Goal: Information Seeking & Learning: Check status

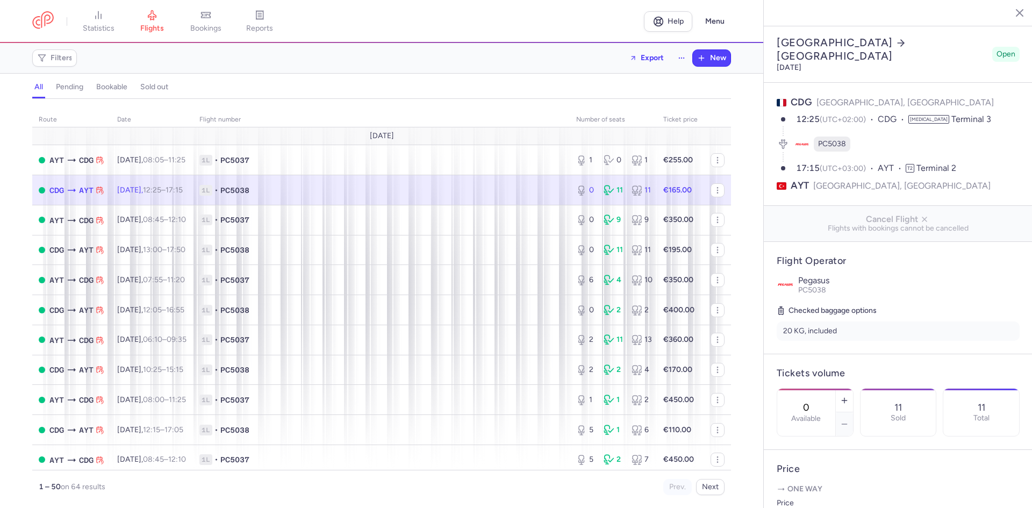
select select "hours"
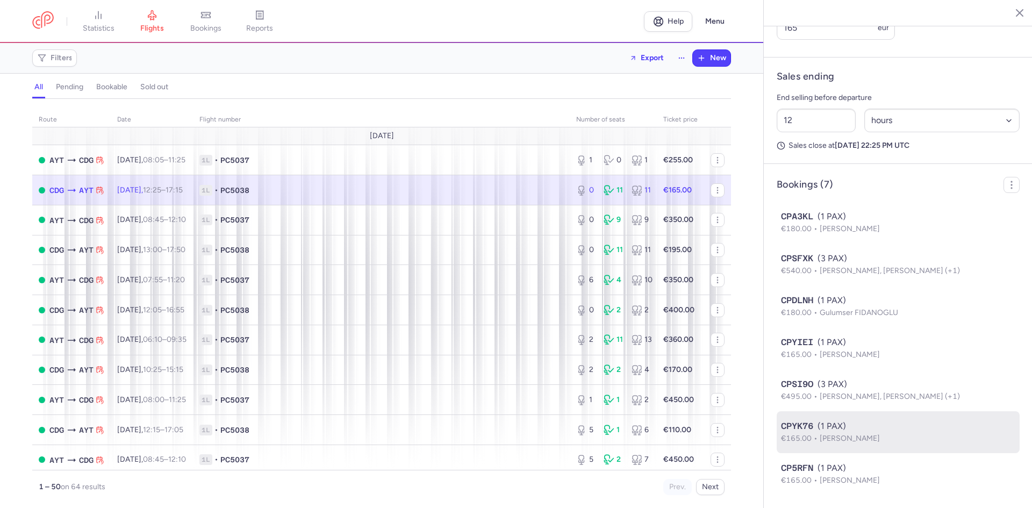
click at [857, 420] on div "CPYK76 (1 PAX)" at bounding box center [898, 426] width 234 height 13
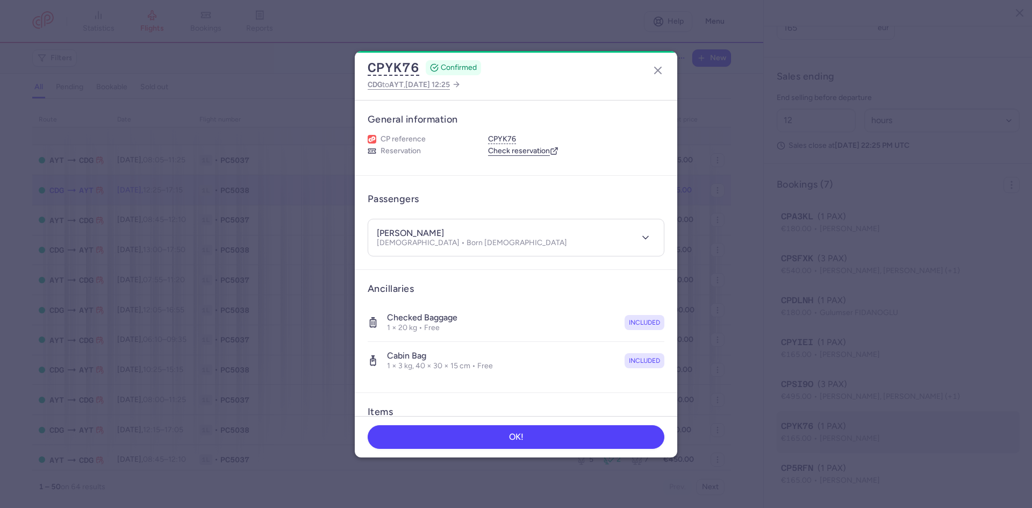
scroll to position [513, 0]
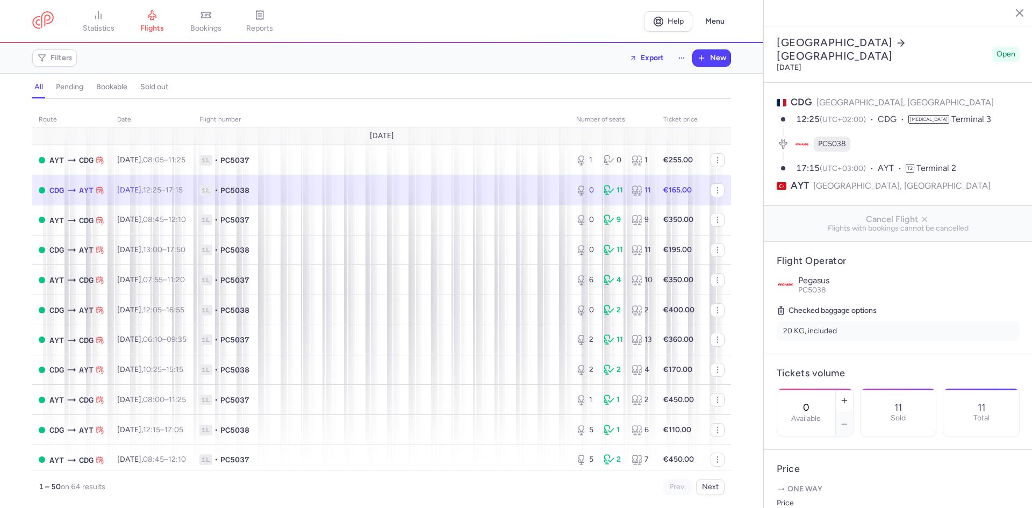
select select "hours"
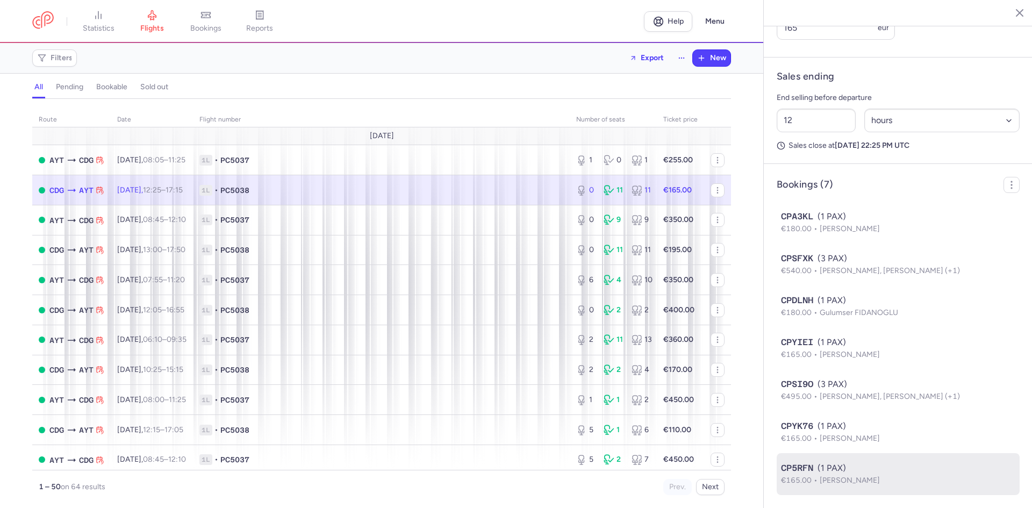
click at [895, 464] on div "CP5RFN (1 PAX)" at bounding box center [898, 468] width 234 height 13
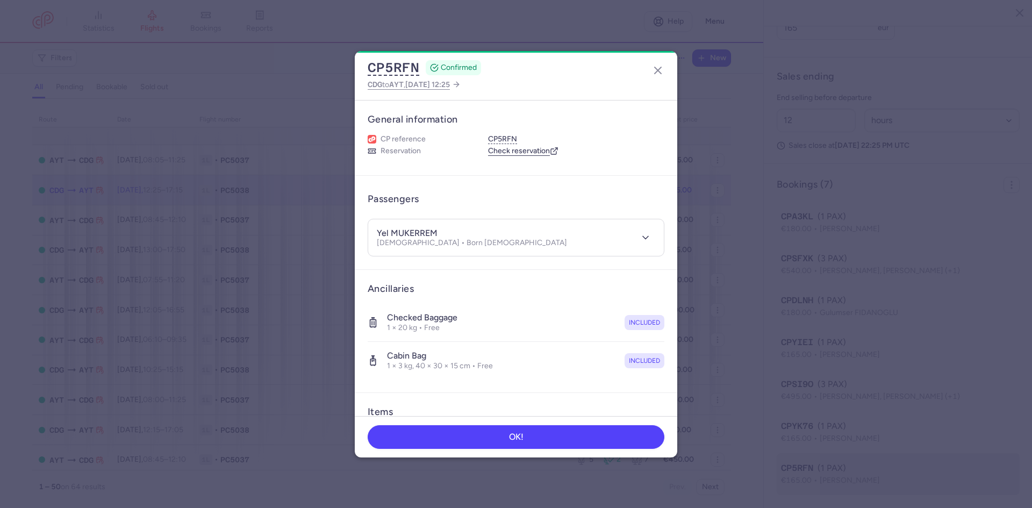
scroll to position [513, 0]
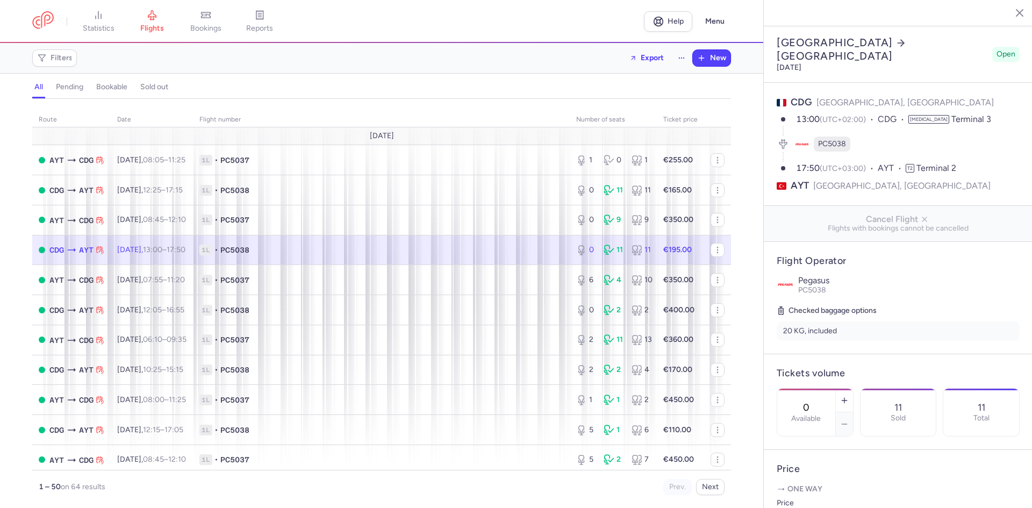
select select "hours"
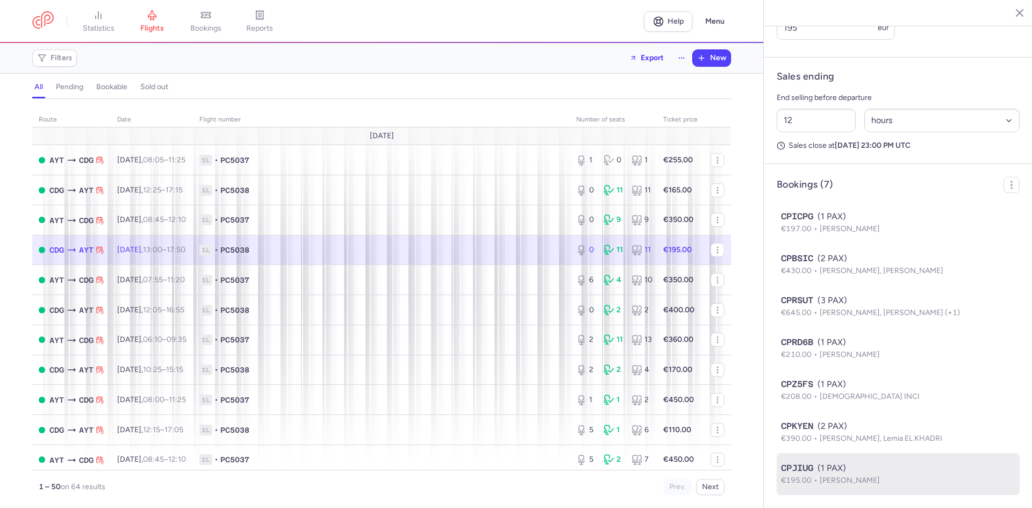
click at [797, 481] on span "€195.00" at bounding box center [800, 480] width 39 height 9
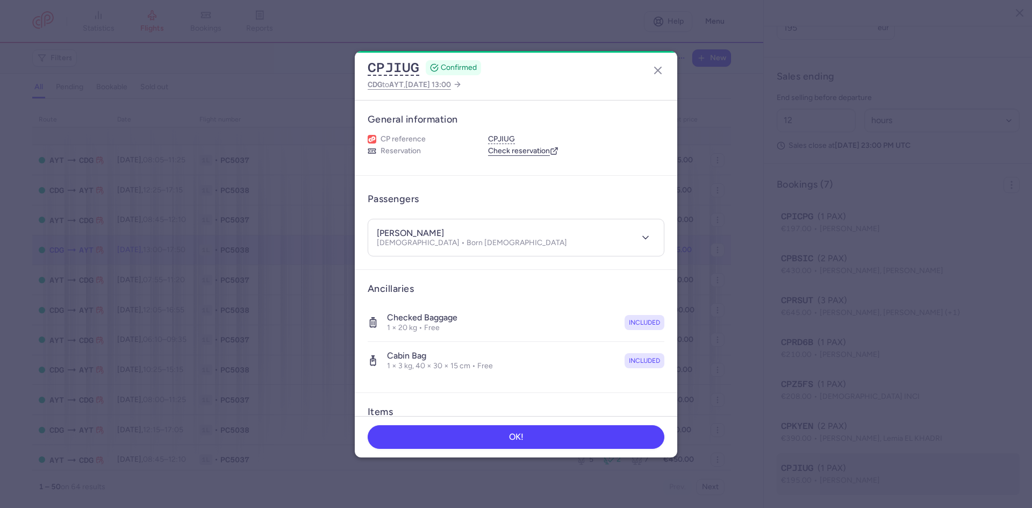
scroll to position [513, 0]
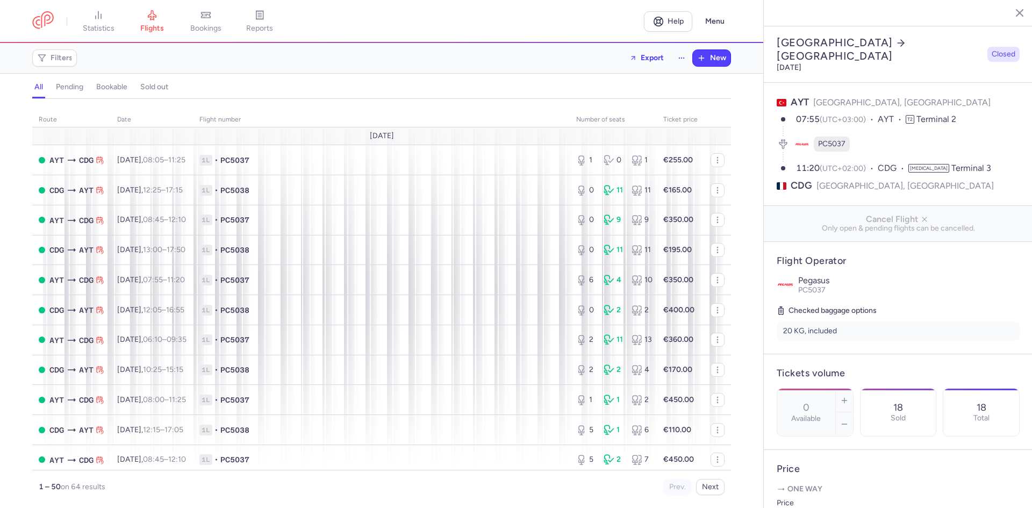
select select "hours"
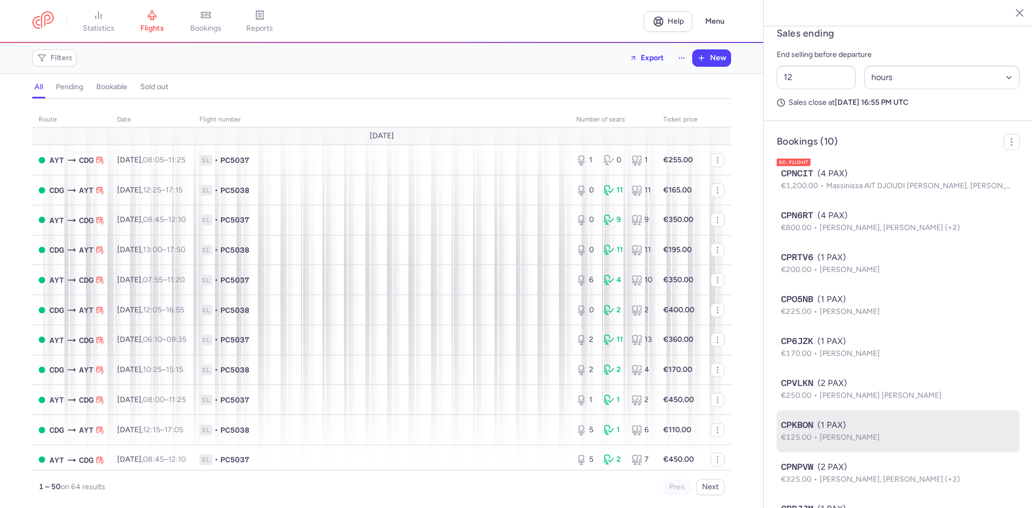
scroll to position [639, 0]
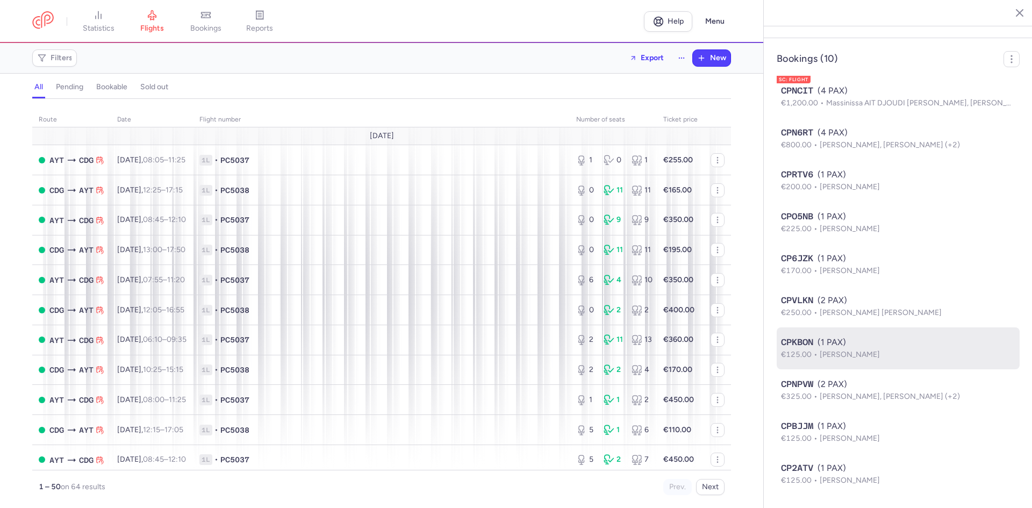
click at [868, 359] on p "€125.00 Fatih DURMUS" at bounding box center [898, 355] width 234 height 12
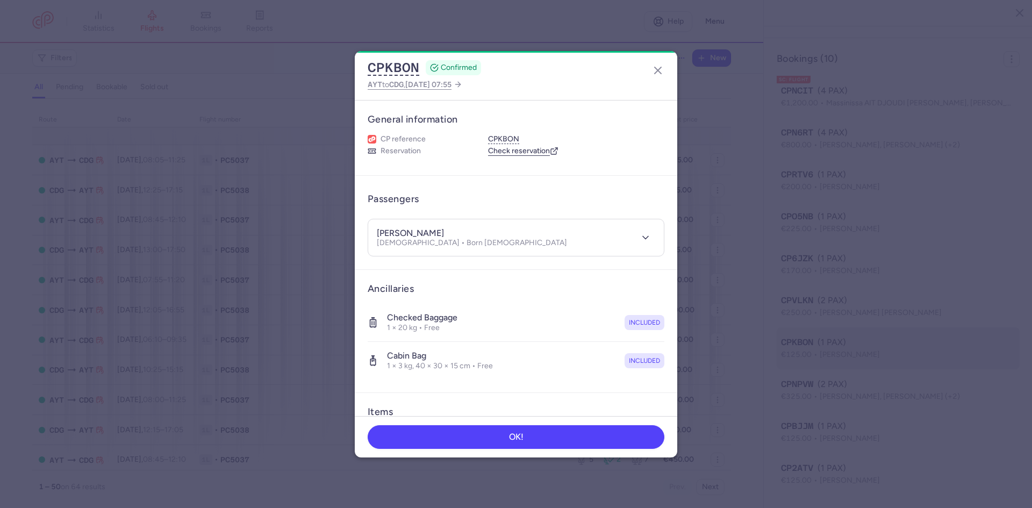
scroll to position [639, 0]
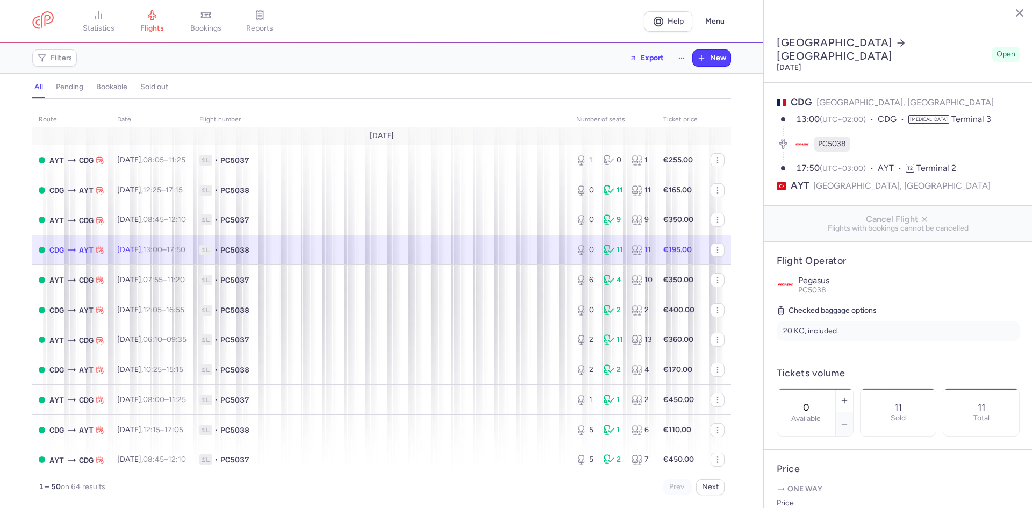
select select "hours"
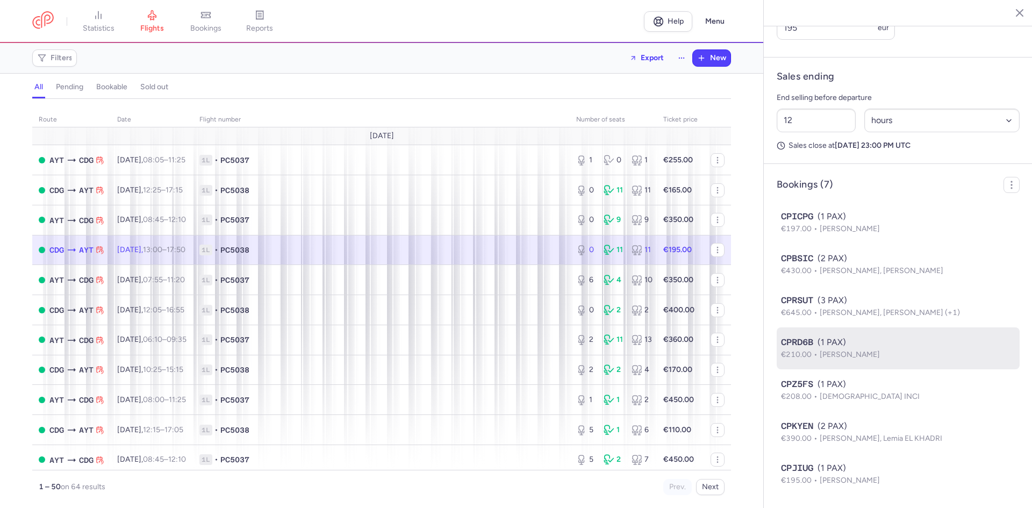
click at [849, 360] on p "€210.00 [PERSON_NAME]" at bounding box center [898, 355] width 234 height 12
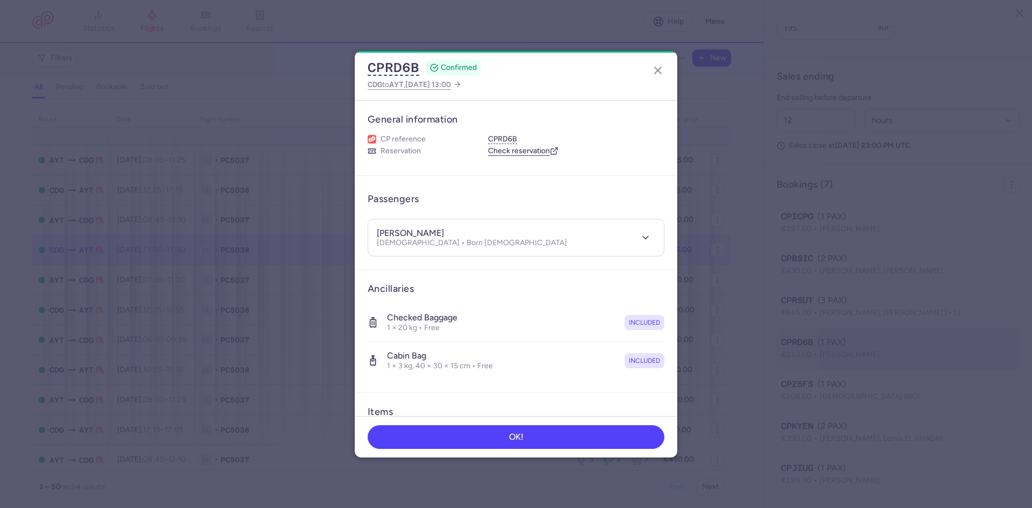
scroll to position [513, 0]
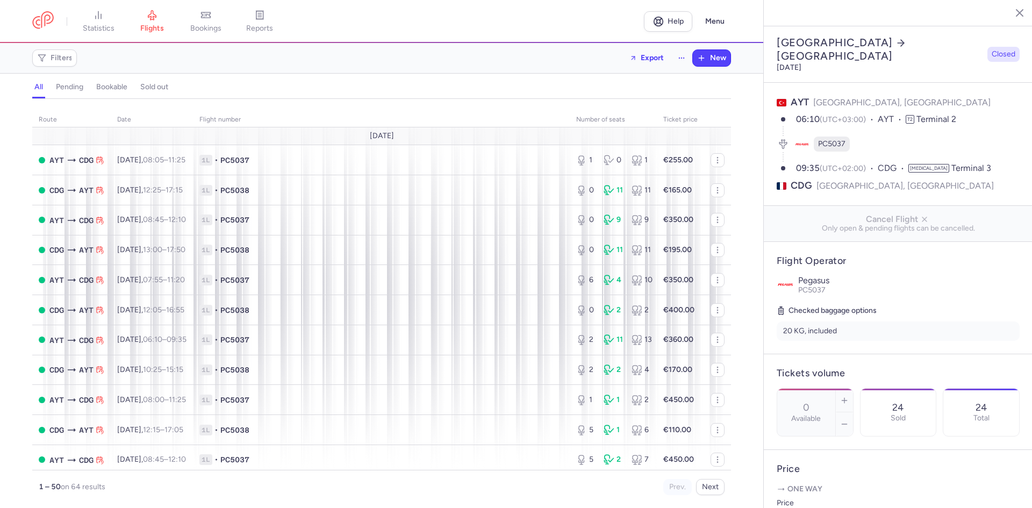
select select "days"
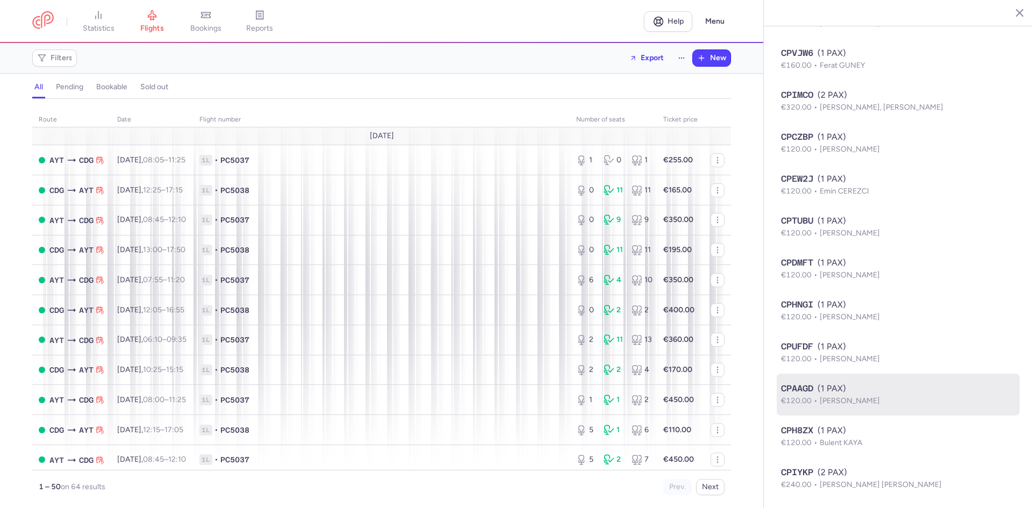
scroll to position [974, 0]
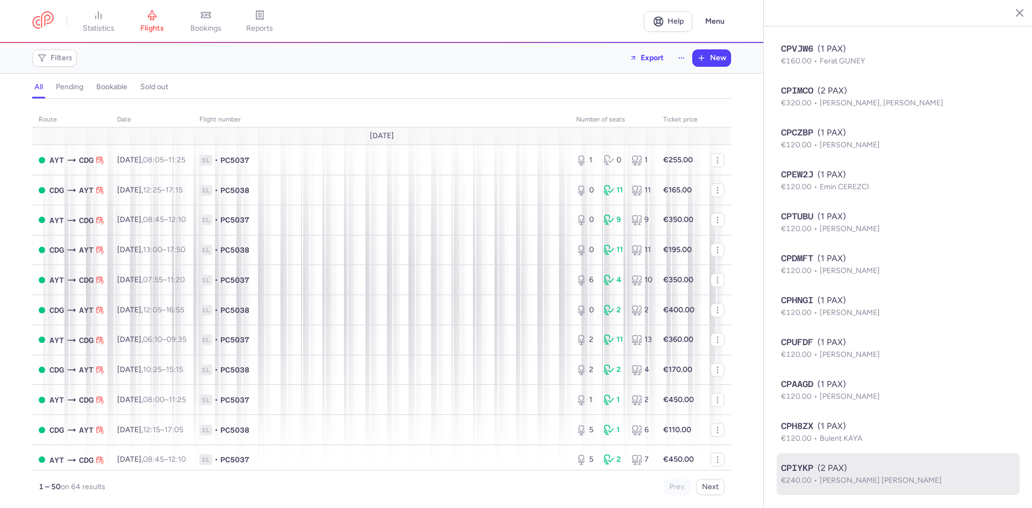
click at [860, 477] on span "Natalia CZARNECKA, Corneliu SURUCEANU" at bounding box center [881, 480] width 122 height 9
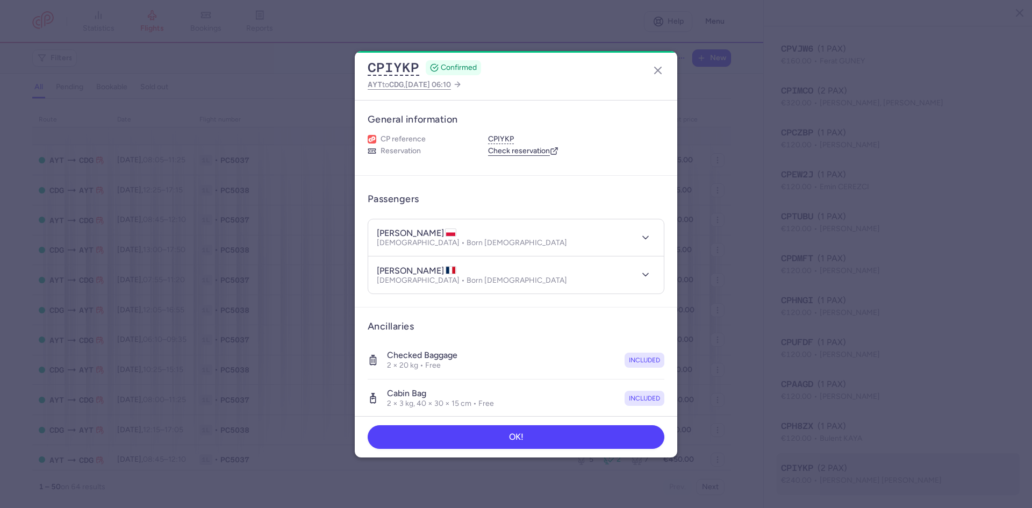
scroll to position [974, 0]
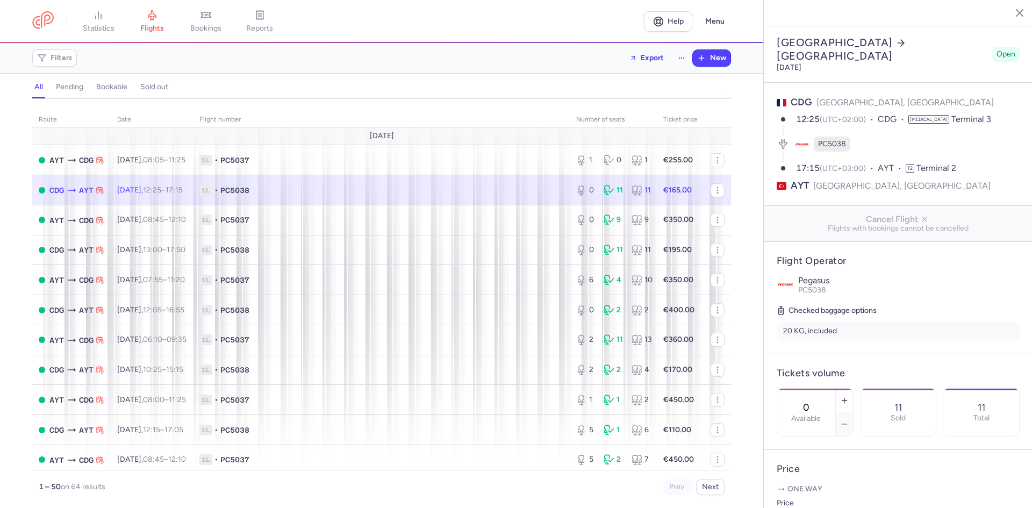
select select "hours"
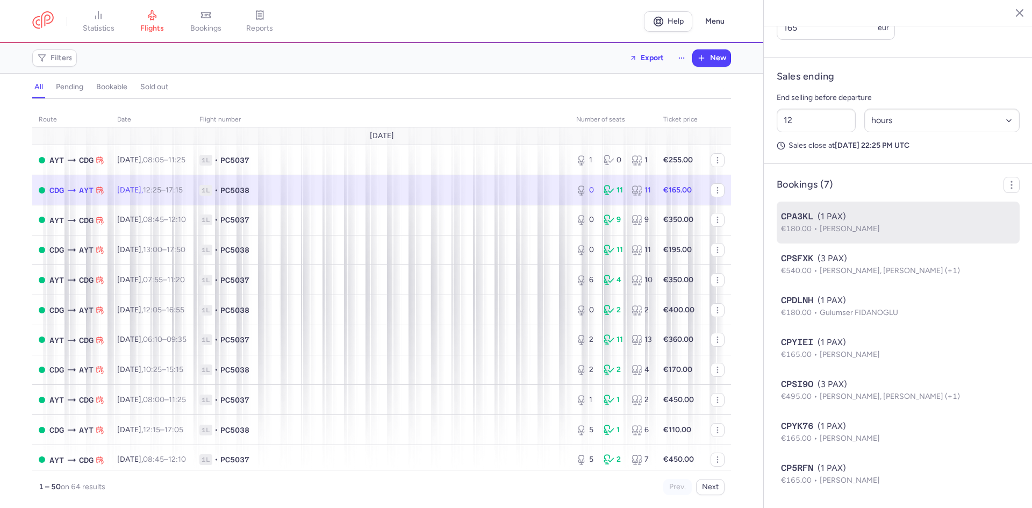
click at [858, 221] on div "CPA3KL (1 PAX)" at bounding box center [898, 216] width 234 height 13
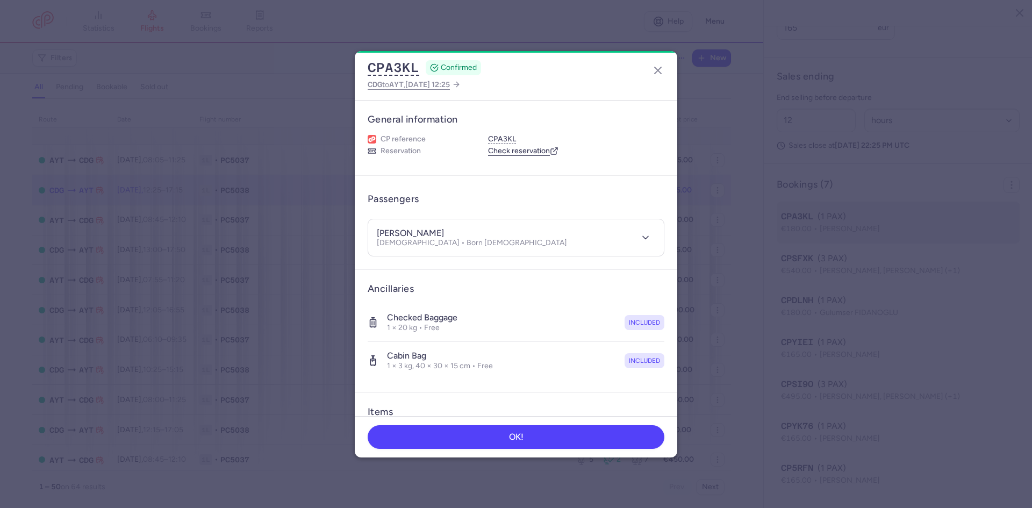
scroll to position [513, 0]
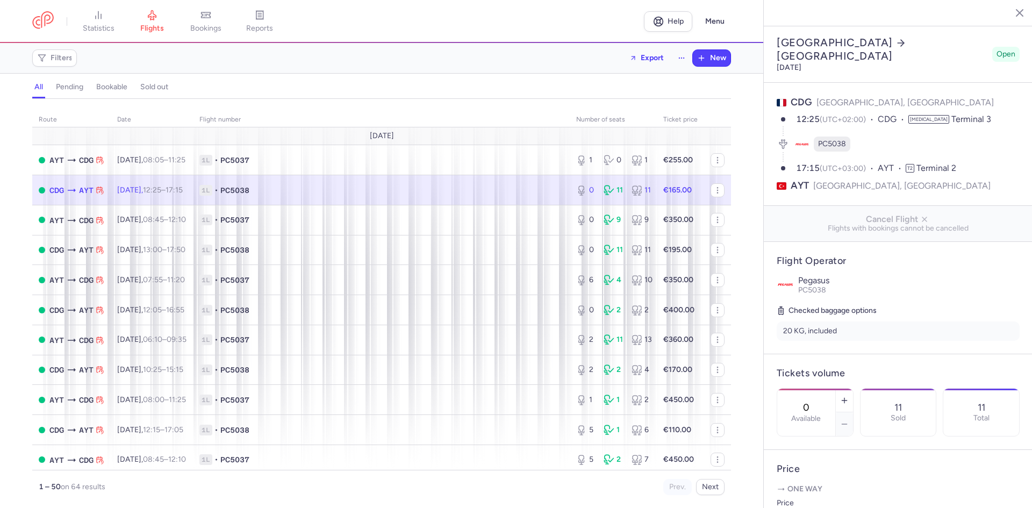
select select "hours"
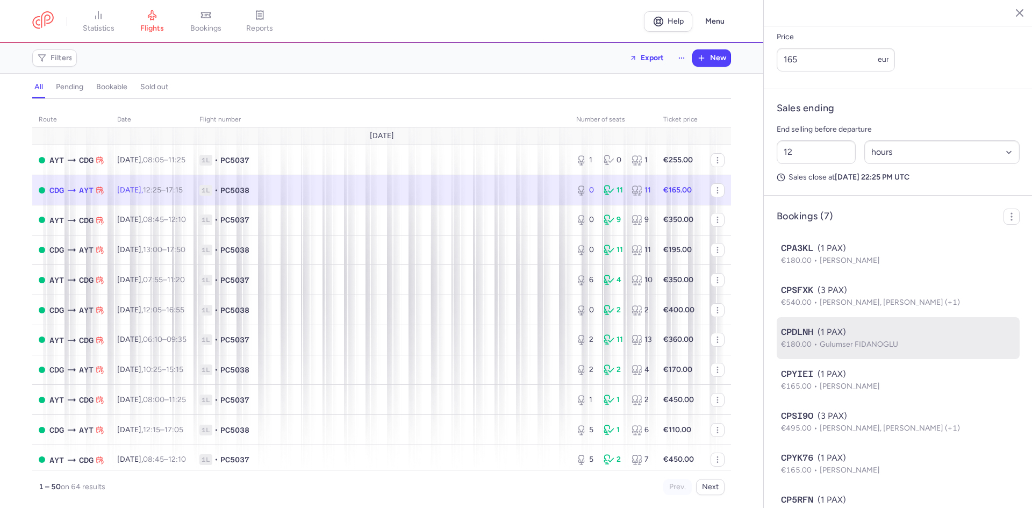
scroll to position [513, 0]
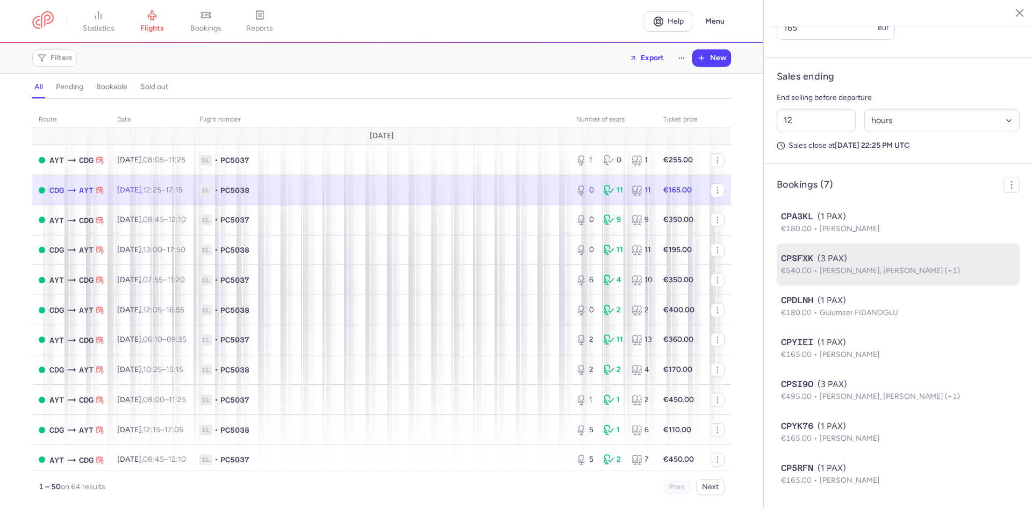
click at [894, 263] on div "CPSFXK (3 PAX)" at bounding box center [898, 258] width 234 height 13
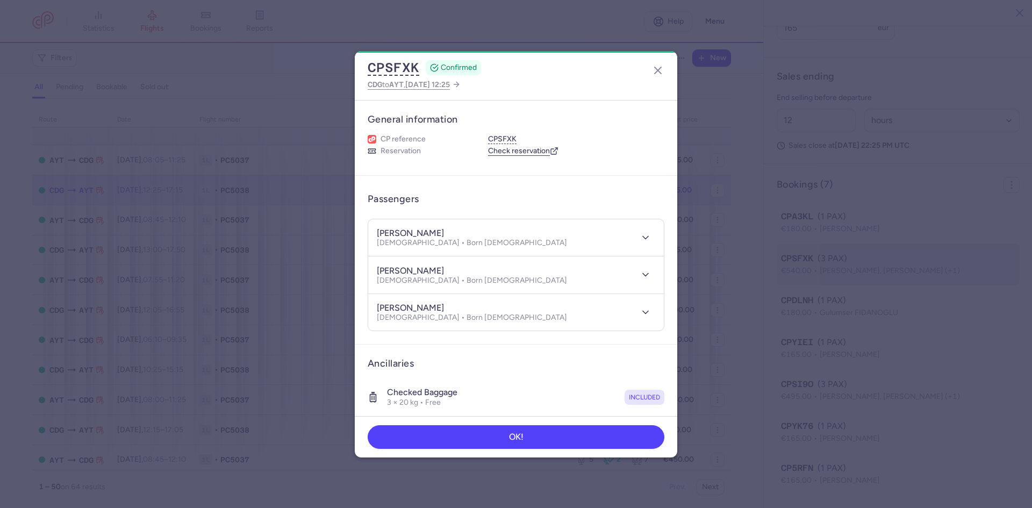
scroll to position [513, 0]
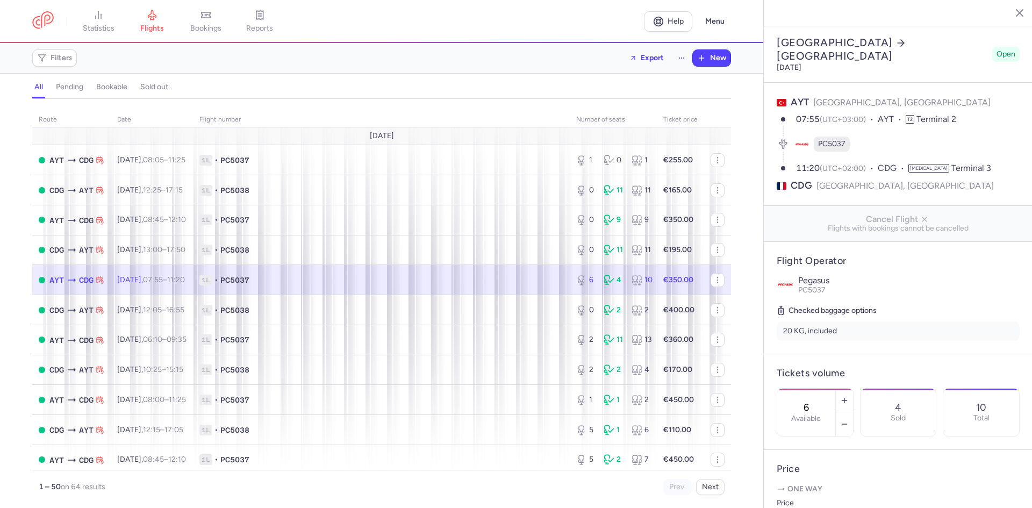
select select "hours"
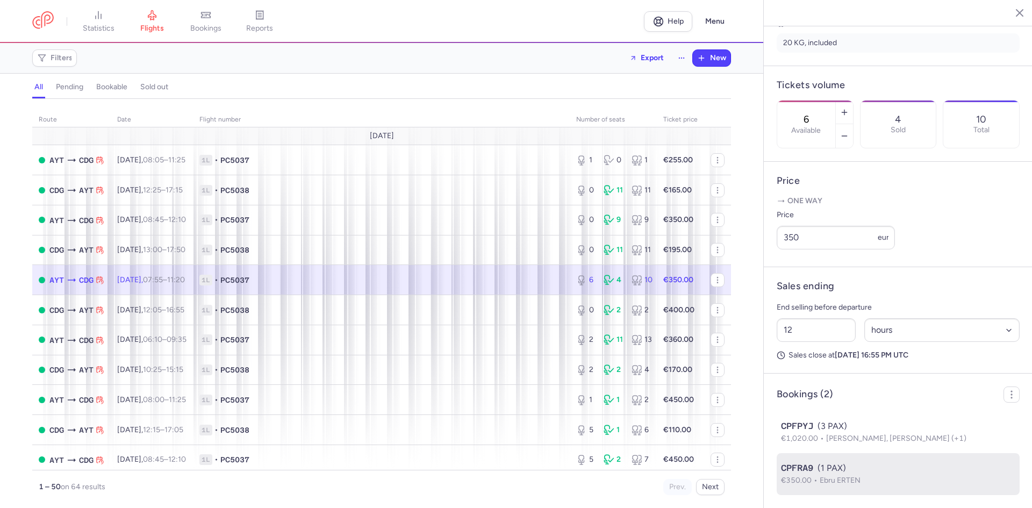
click at [829, 480] on span "Ebru ERTEN" at bounding box center [840, 480] width 41 height 9
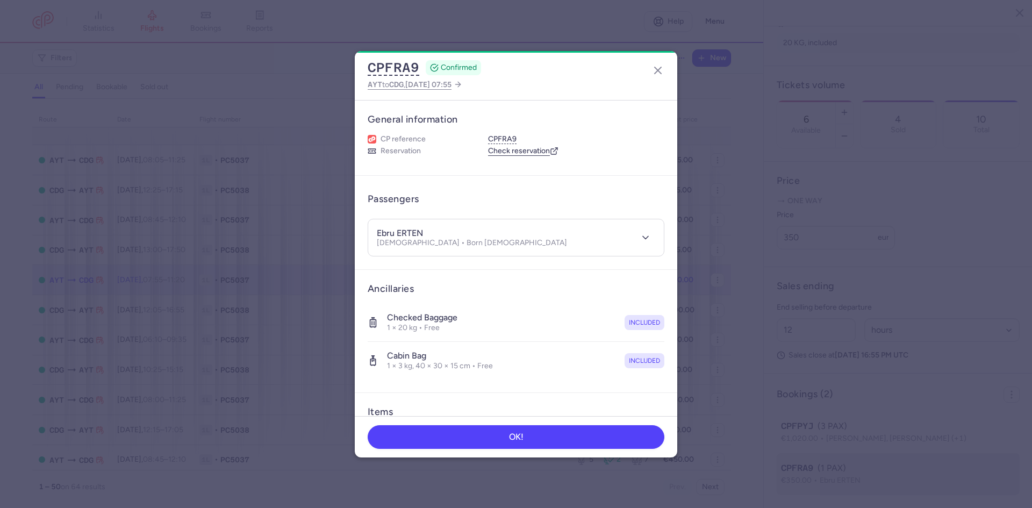
scroll to position [303, 0]
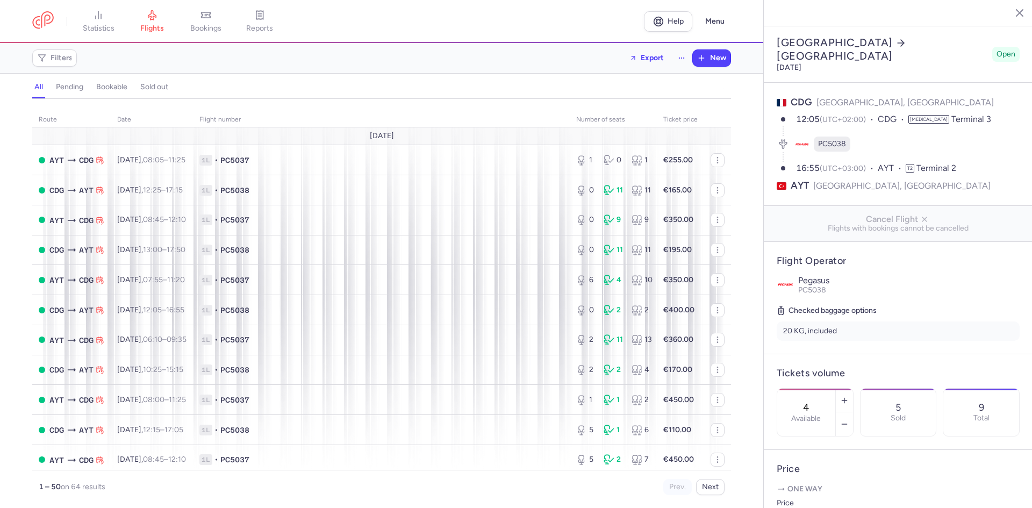
select select "hours"
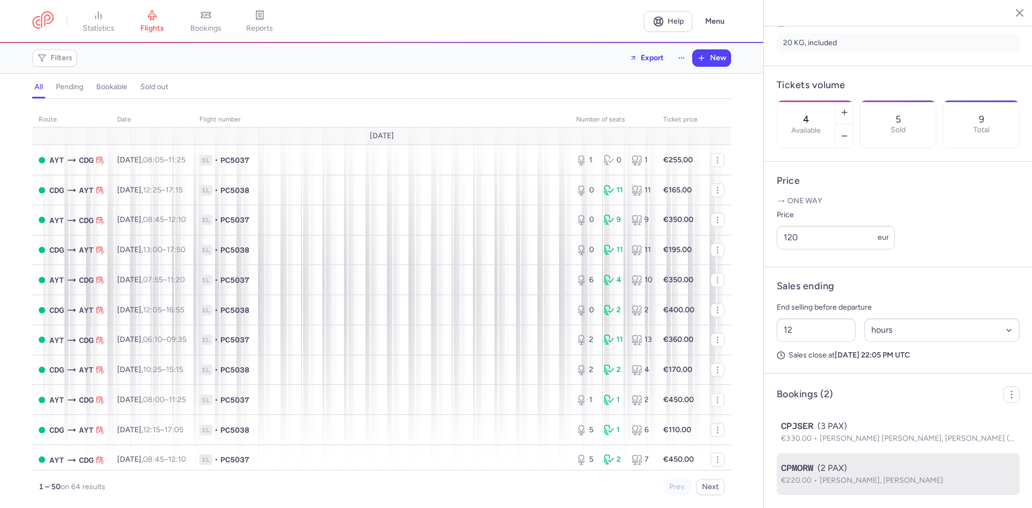
click at [851, 486] on li "CPMORW (2 PAX) €220.00 [PERSON_NAME], [PERSON_NAME]" at bounding box center [898, 474] width 243 height 42
click at [848, 481] on span "[PERSON_NAME], [PERSON_NAME]" at bounding box center [882, 480] width 124 height 9
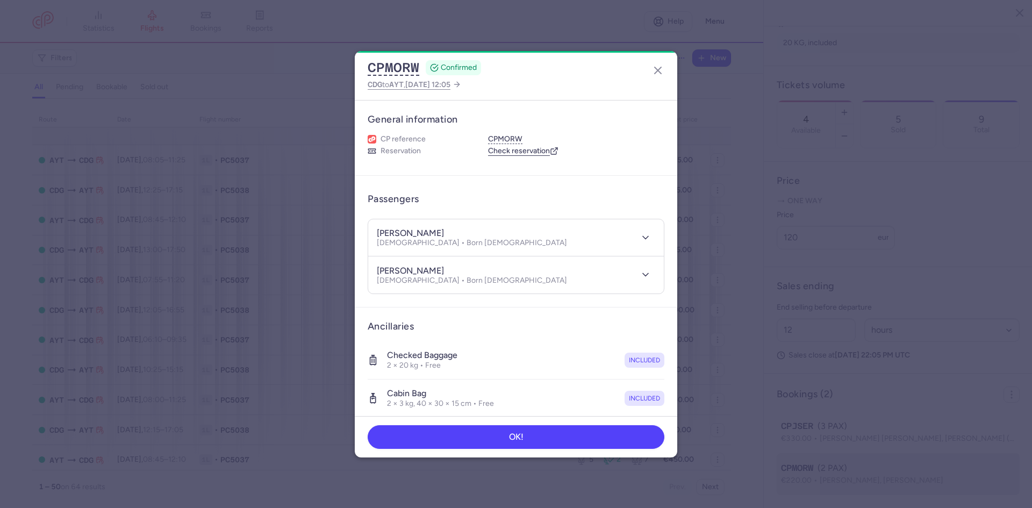
scroll to position [303, 0]
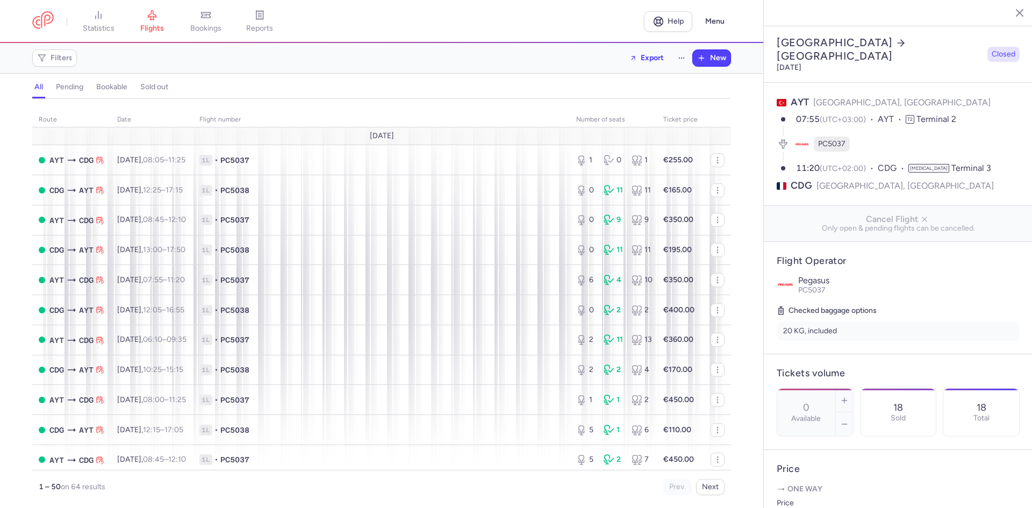
select select "hours"
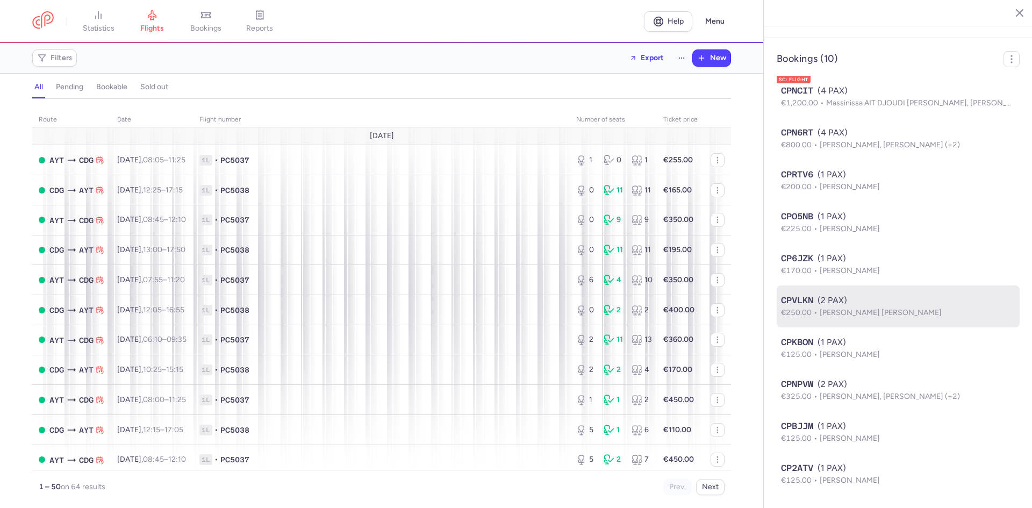
scroll to position [639, 0]
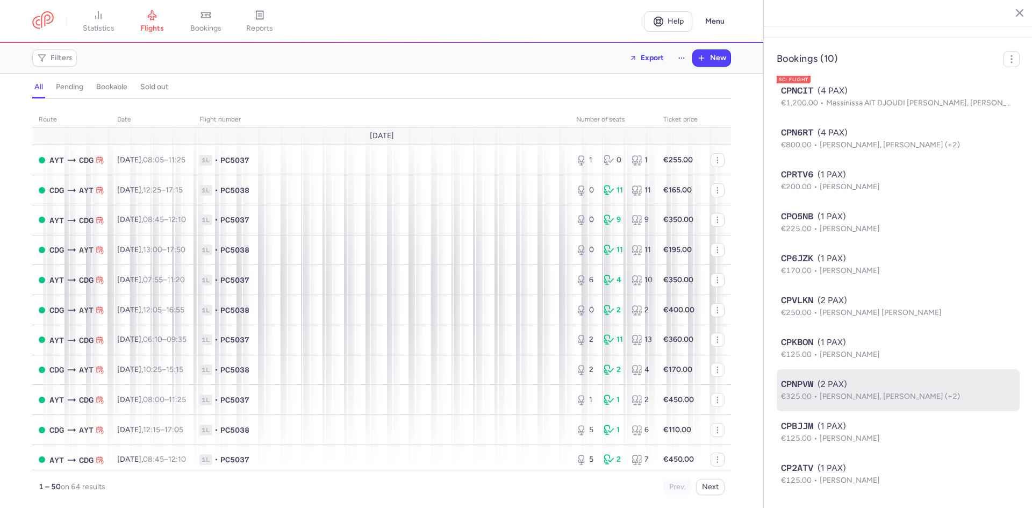
click at [876, 395] on span "Naoufel SEKIA, Justine LECLERCQ (+2)" at bounding box center [890, 396] width 140 height 9
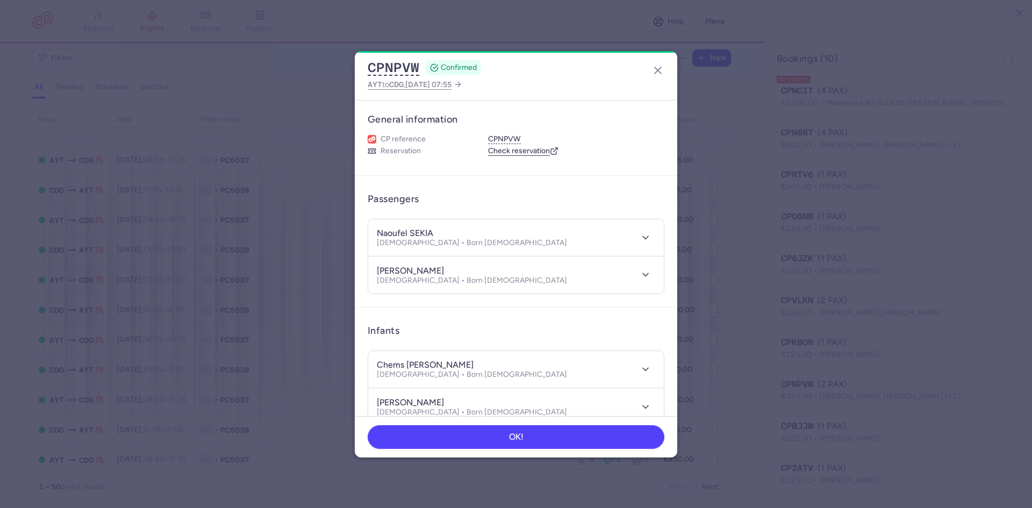
scroll to position [639, 0]
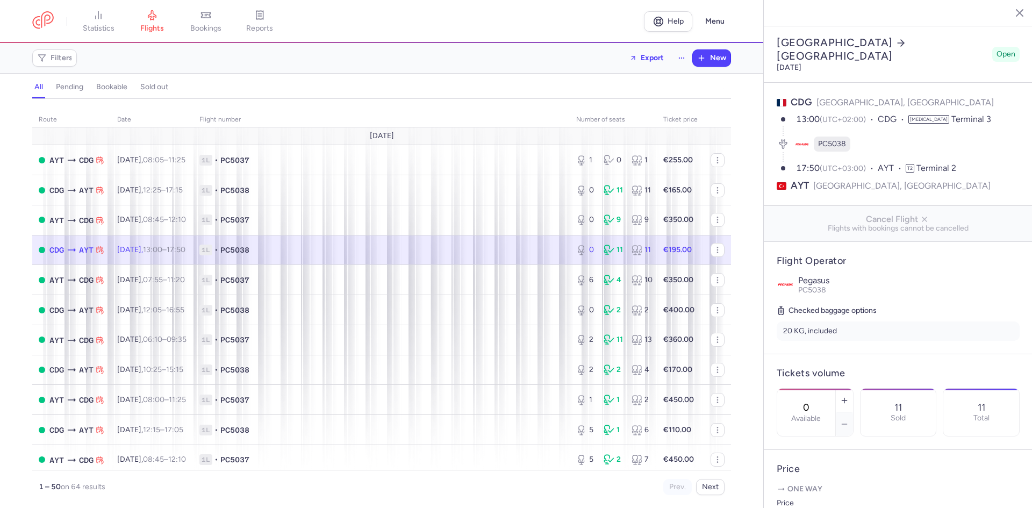
select select "hours"
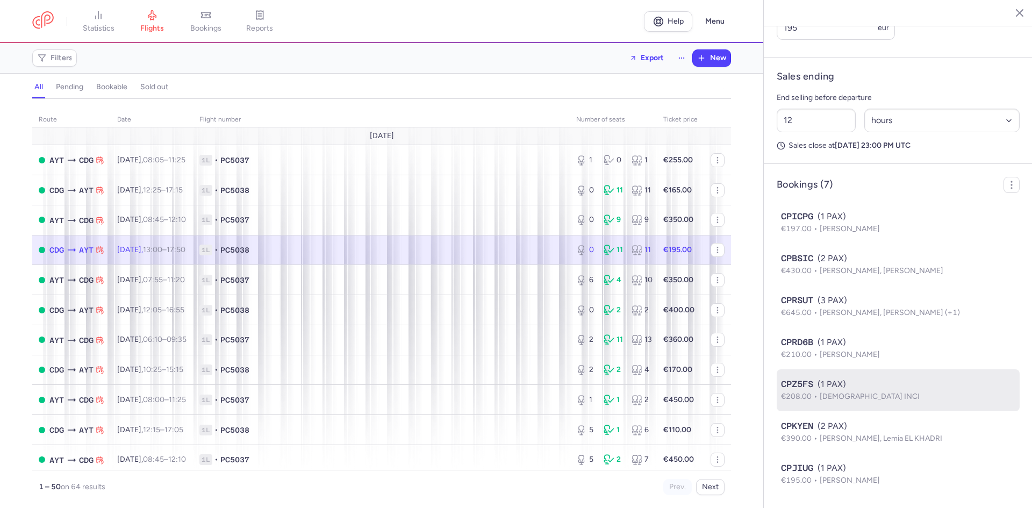
click at [873, 396] on p "€208.00 Vedat INCI" at bounding box center [898, 397] width 234 height 12
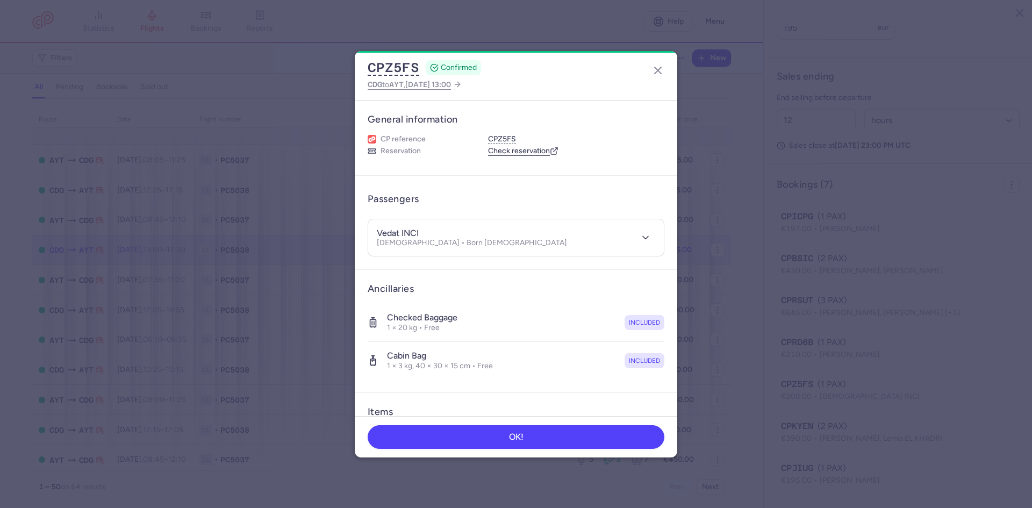
scroll to position [513, 0]
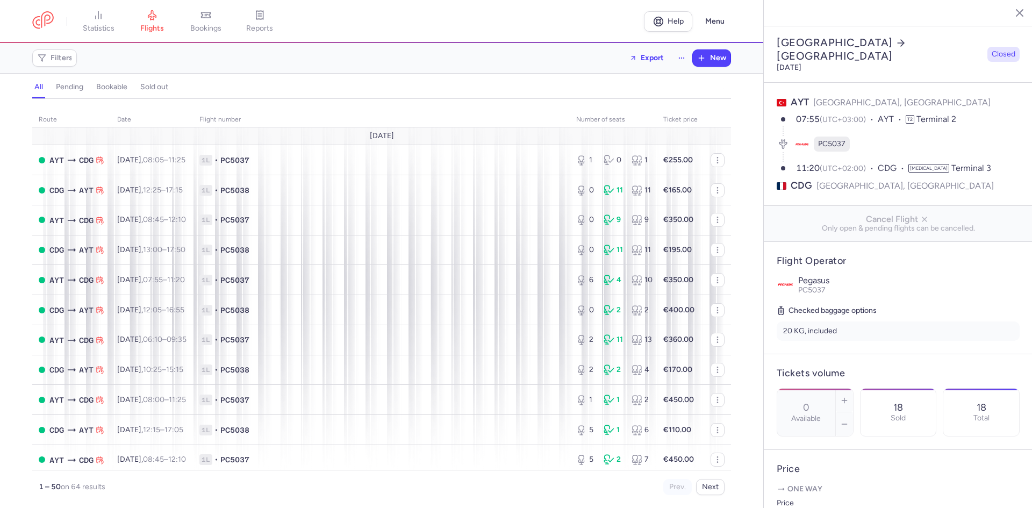
select select "hours"
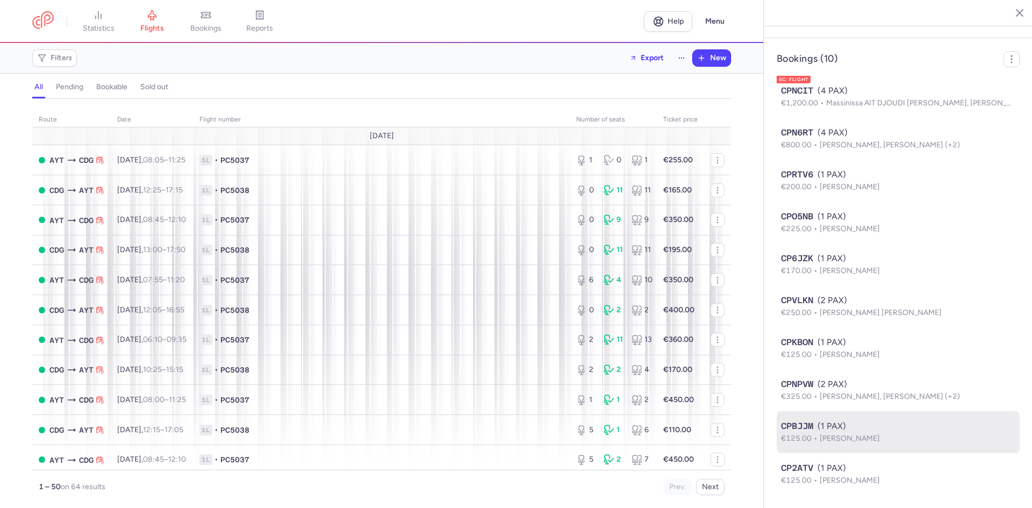
click at [856, 426] on div "CPBJJM (1 PAX)" at bounding box center [898, 426] width 234 height 13
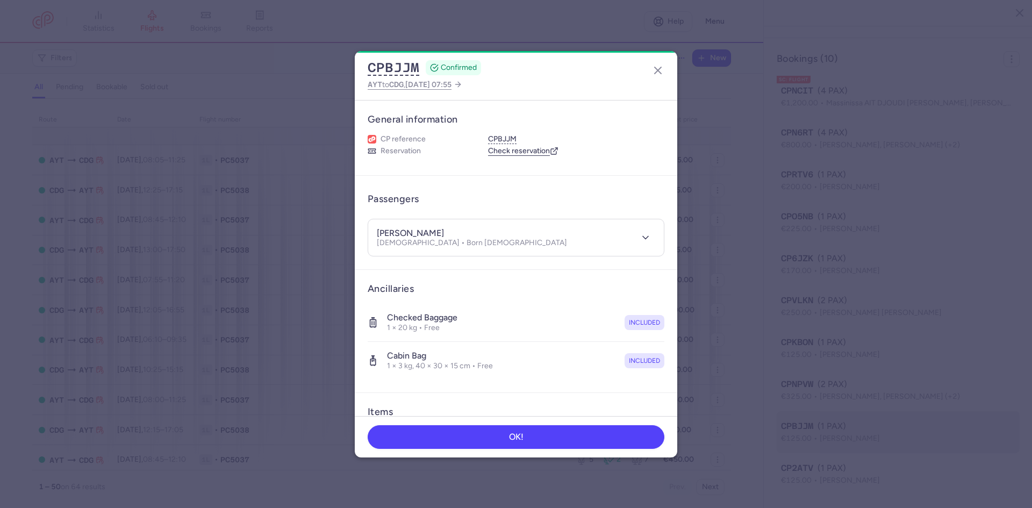
scroll to position [639, 0]
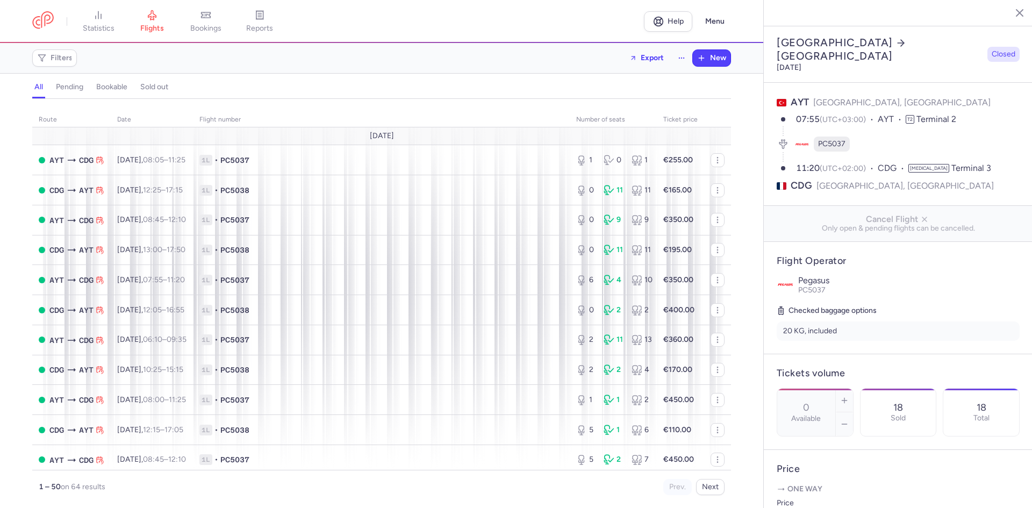
select select "hours"
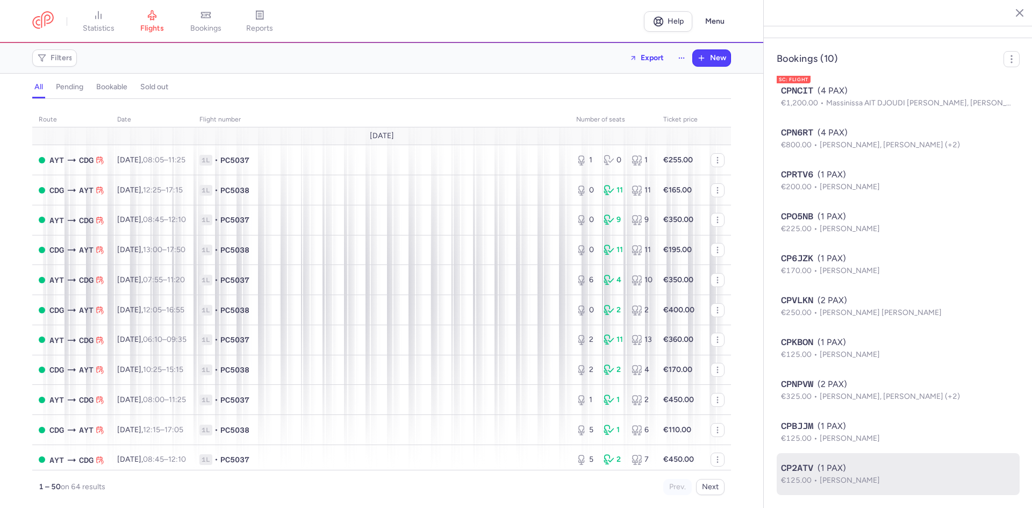
click at [834, 479] on span "[PERSON_NAME]" at bounding box center [850, 480] width 60 height 9
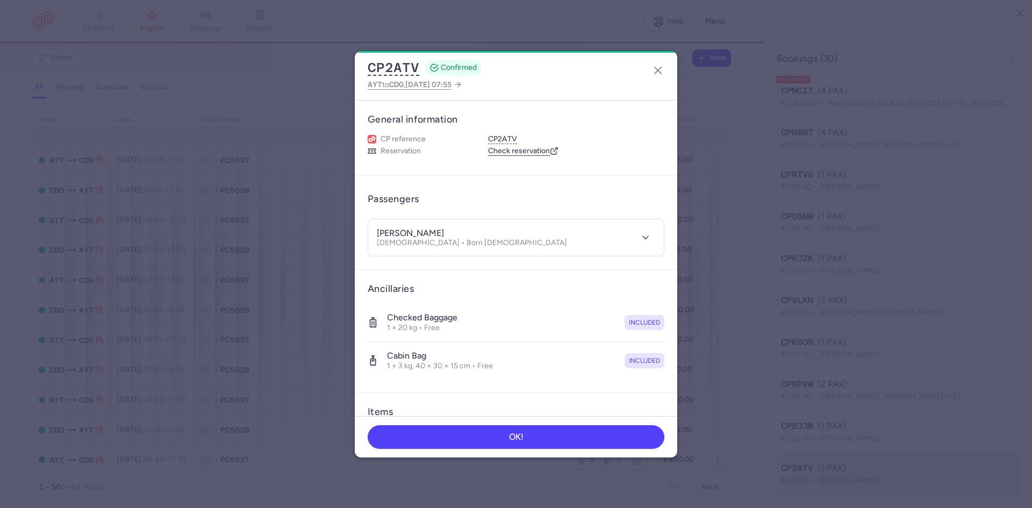
scroll to position [639, 0]
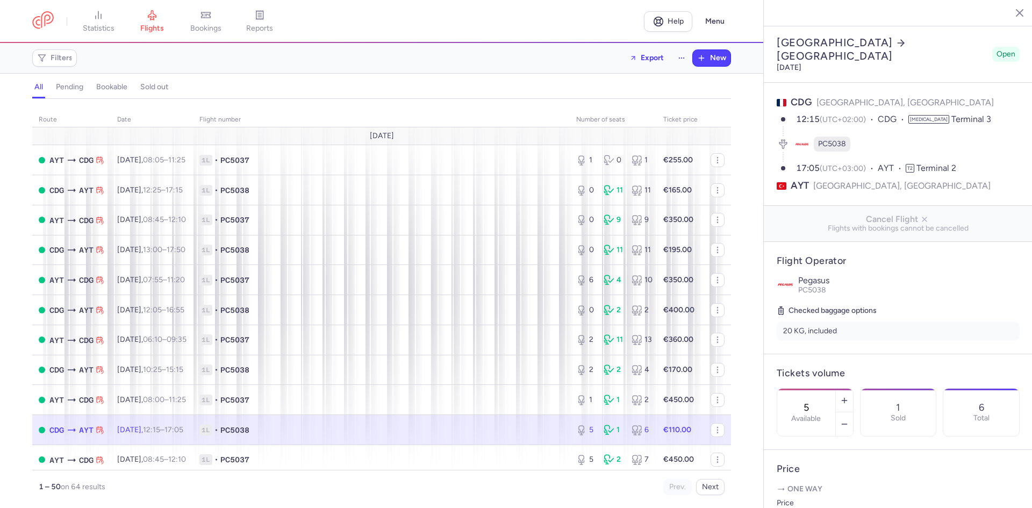
select select "hours"
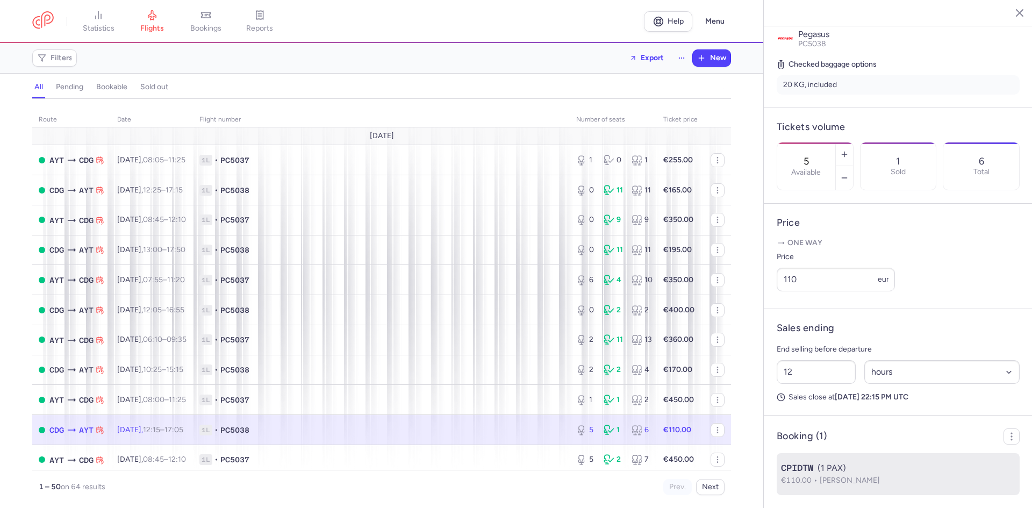
click at [851, 476] on span "Cevahir DEMIR" at bounding box center [850, 480] width 60 height 9
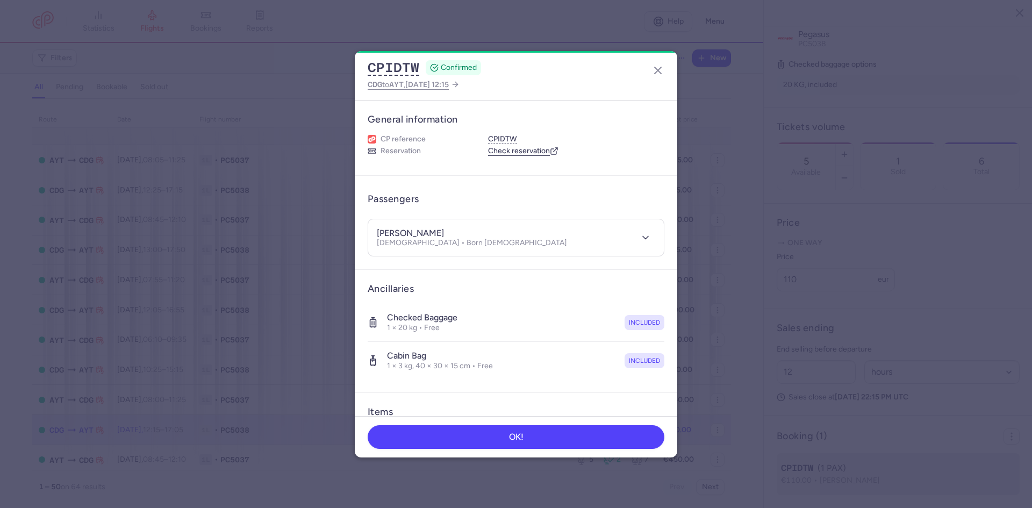
scroll to position [261, 0]
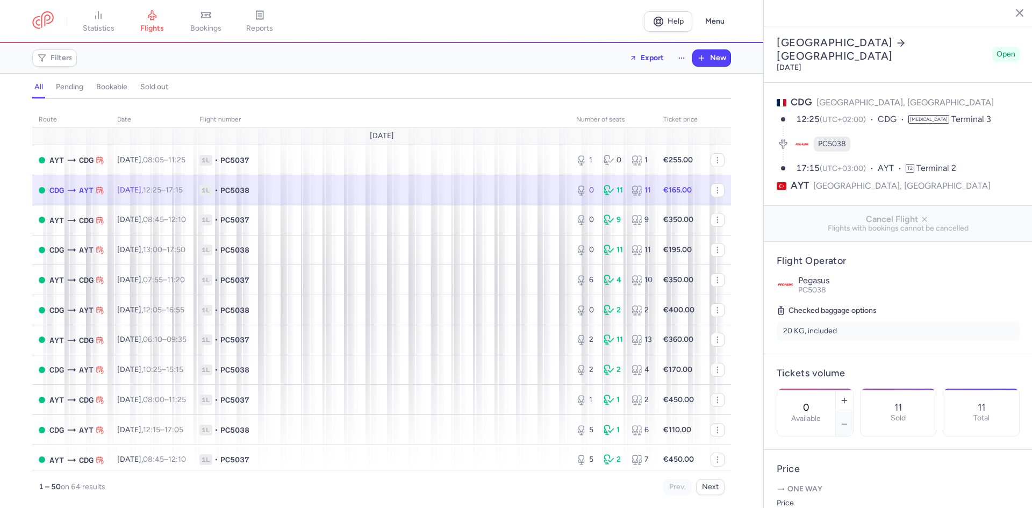
select select "hours"
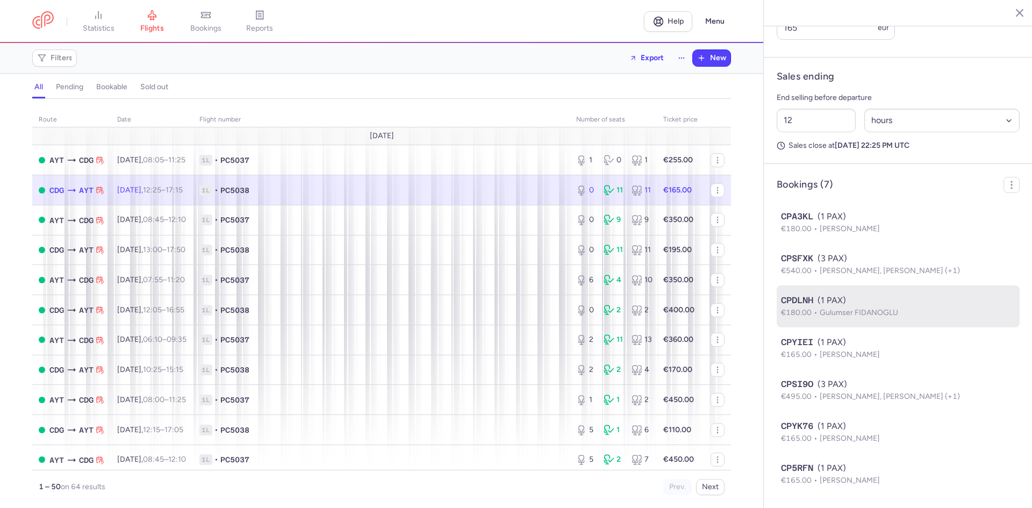
click at [880, 302] on div "CPDLNH (1 PAX)" at bounding box center [898, 300] width 234 height 13
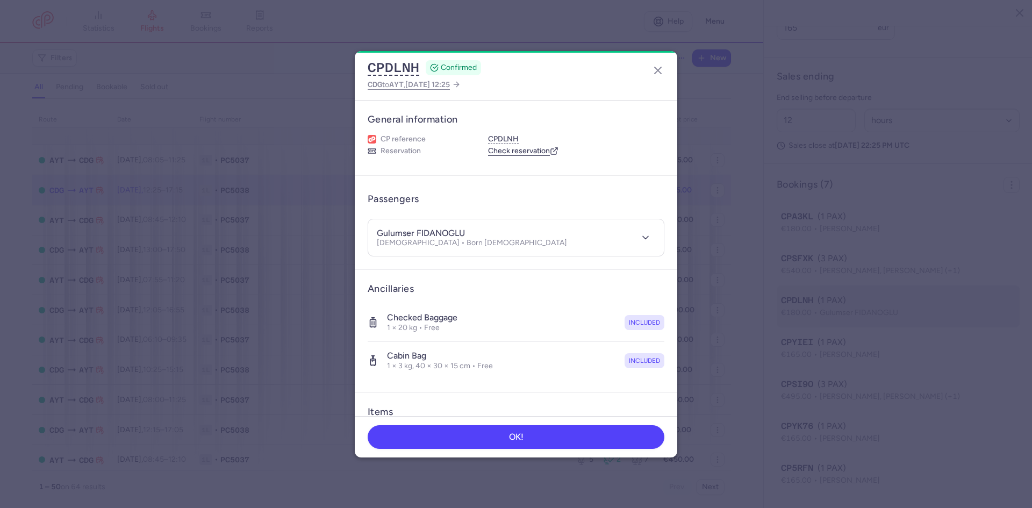
scroll to position [513, 0]
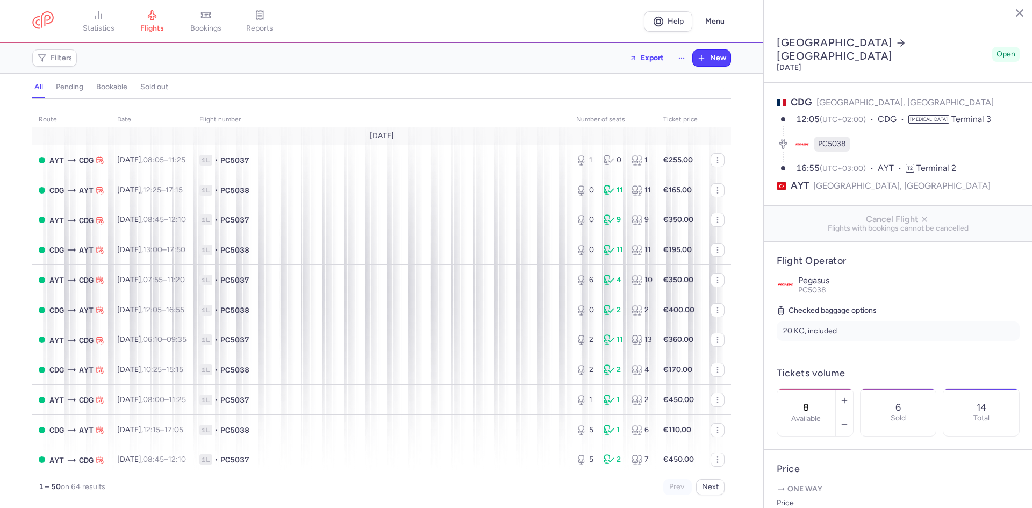
select select "hours"
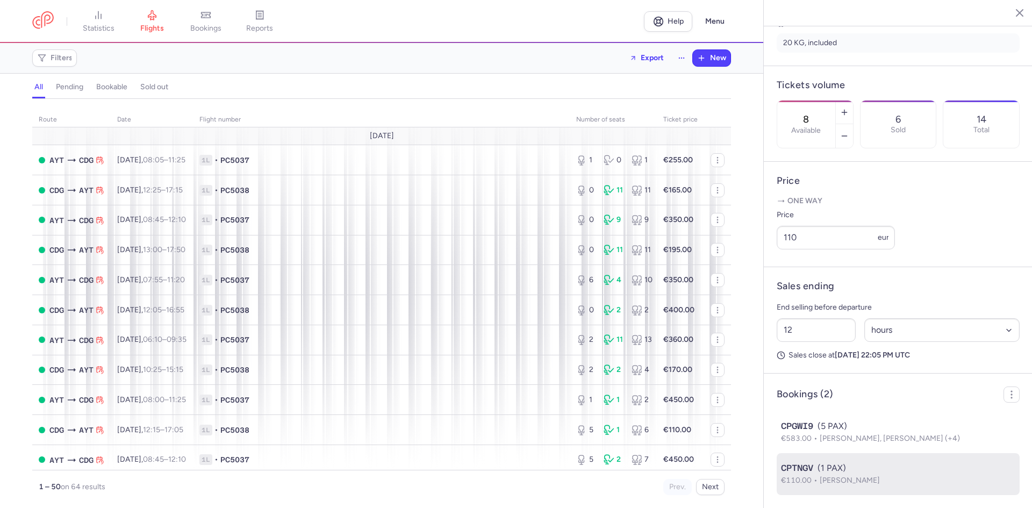
click at [859, 476] on span "Thomas LARY" at bounding box center [850, 480] width 60 height 9
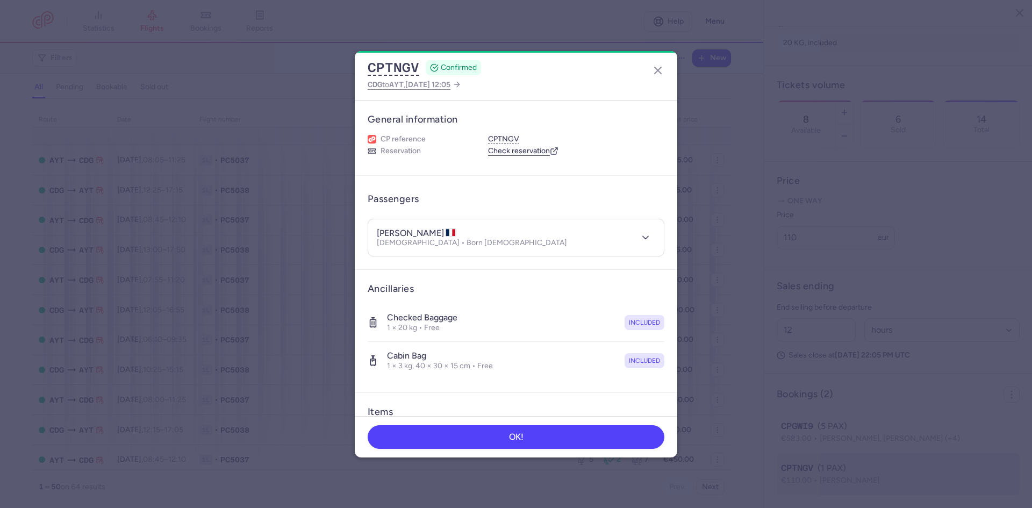
scroll to position [303, 0]
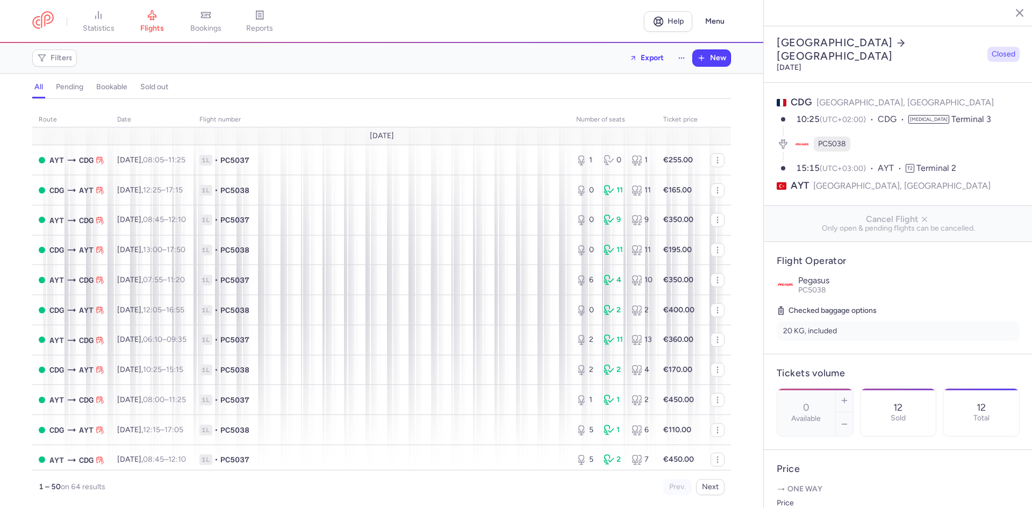
select select "hours"
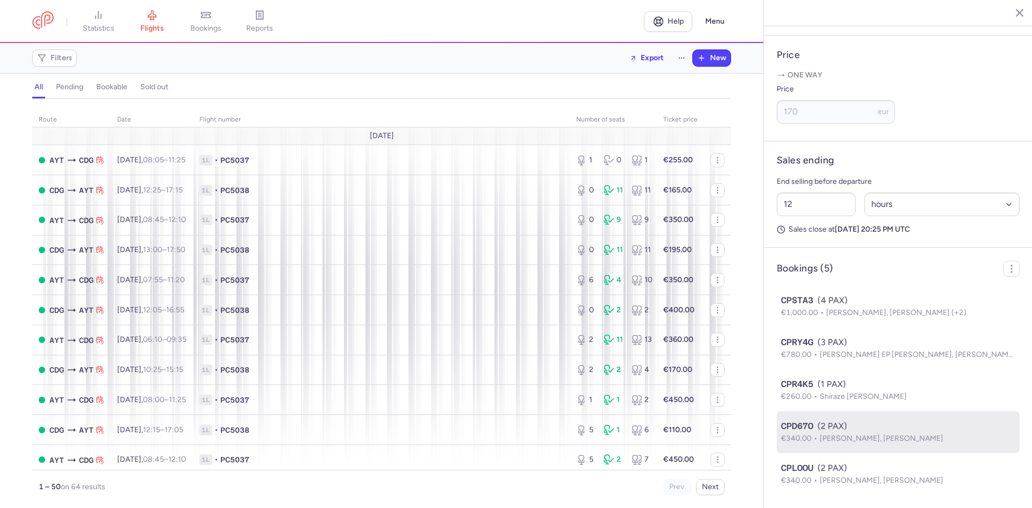
click at [880, 440] on span "Mohamed MAANINOU, Fatima MAANINOU" at bounding box center [882, 438] width 124 height 9
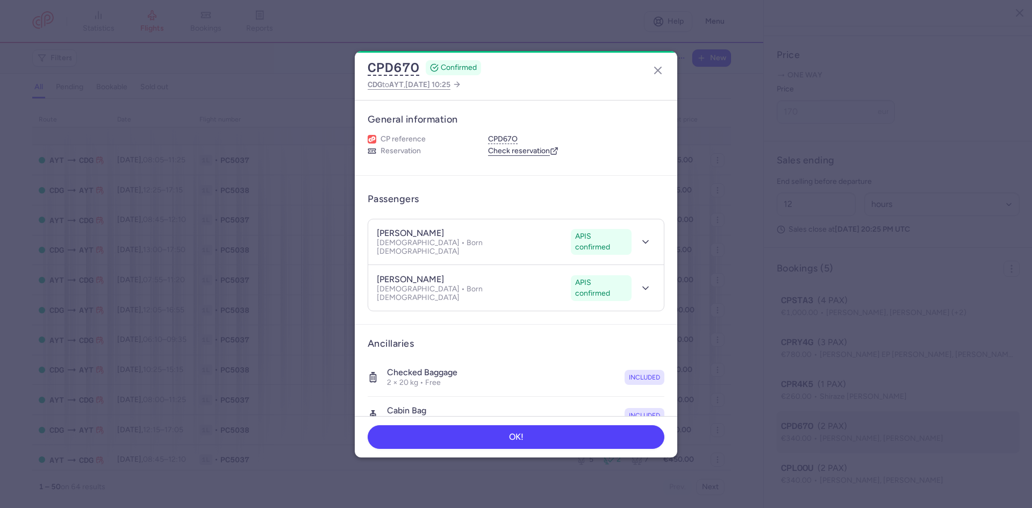
scroll to position [429, 0]
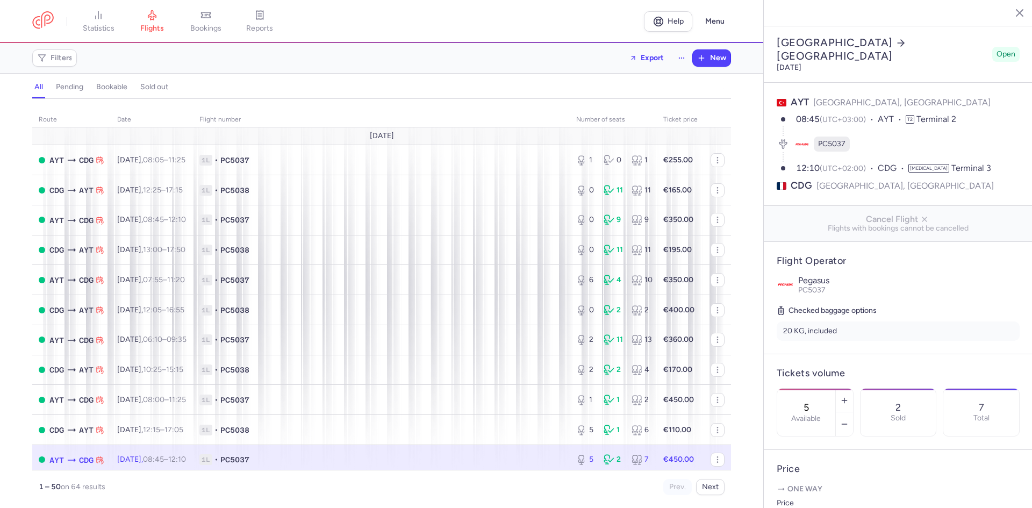
select select "hours"
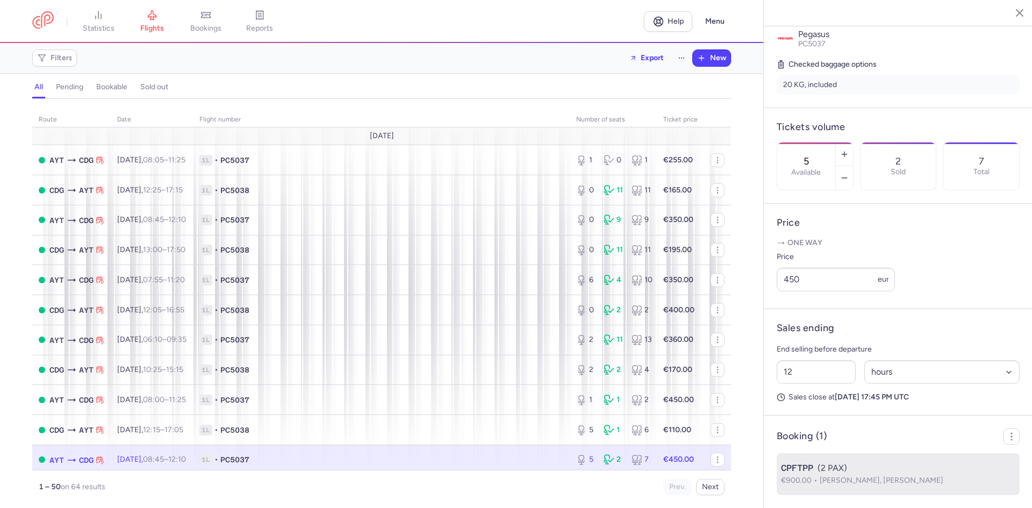
click at [872, 477] on span "Karima BOCQUENET, Gregory BOCQUENET" at bounding box center [882, 480] width 124 height 9
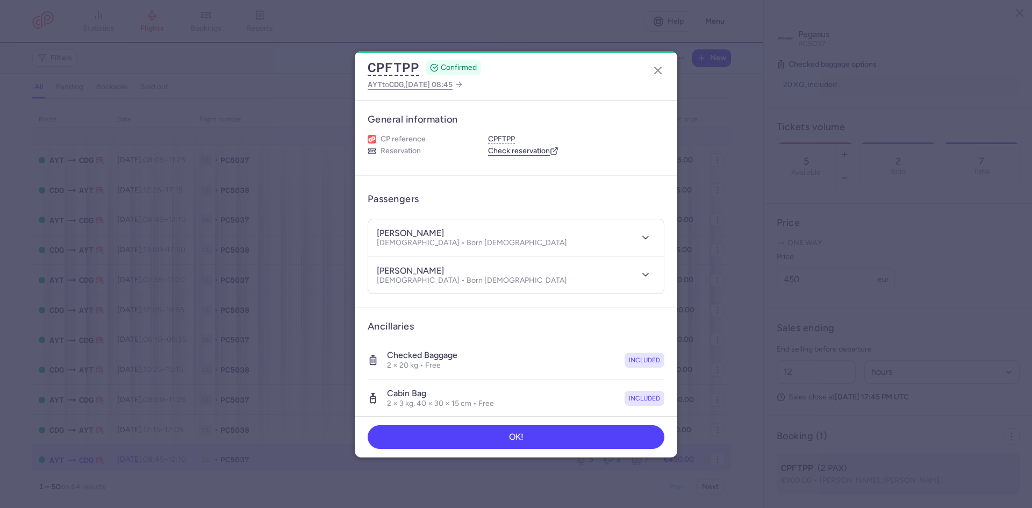
scroll to position [261, 0]
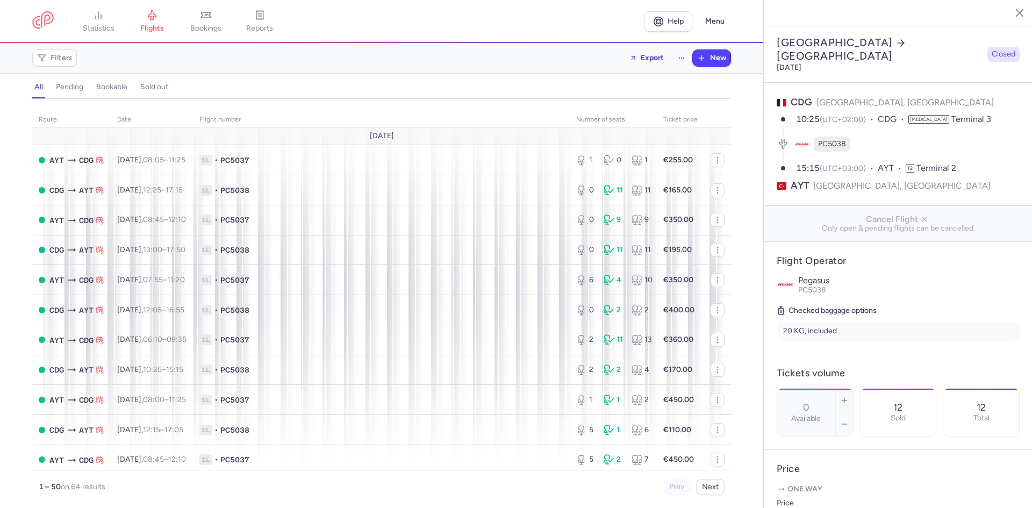
select select "hours"
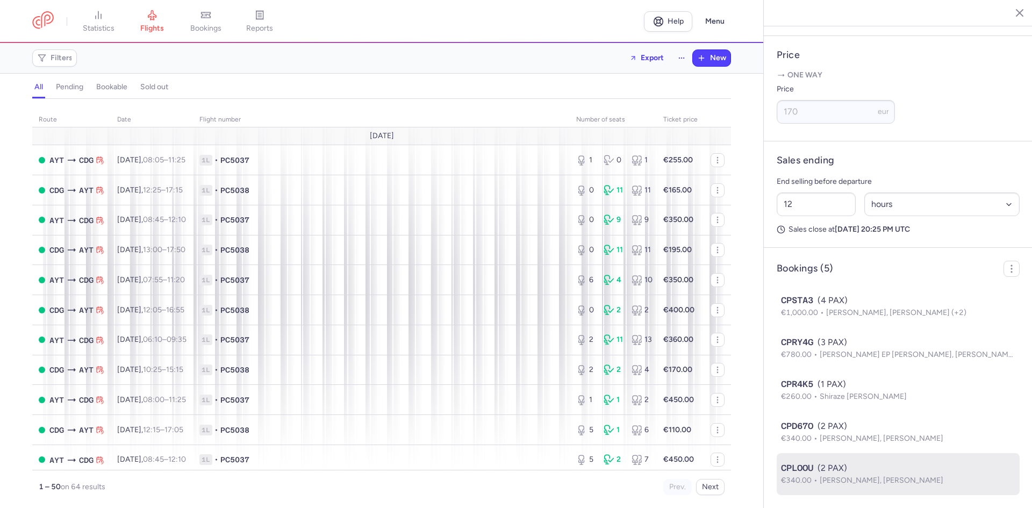
click at [862, 485] on p "€340.00 [PERSON_NAME], [PERSON_NAME]" at bounding box center [898, 481] width 234 height 12
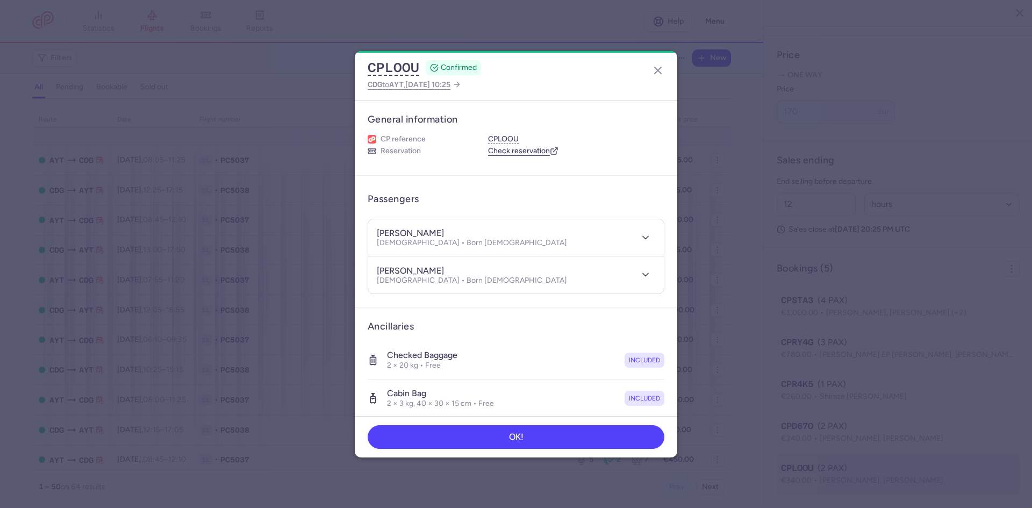
scroll to position [429, 0]
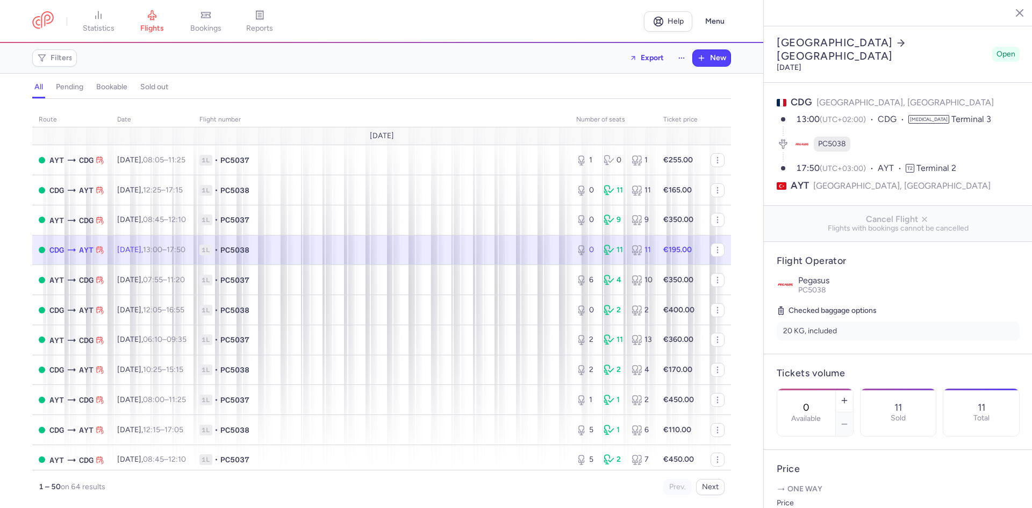
select select "hours"
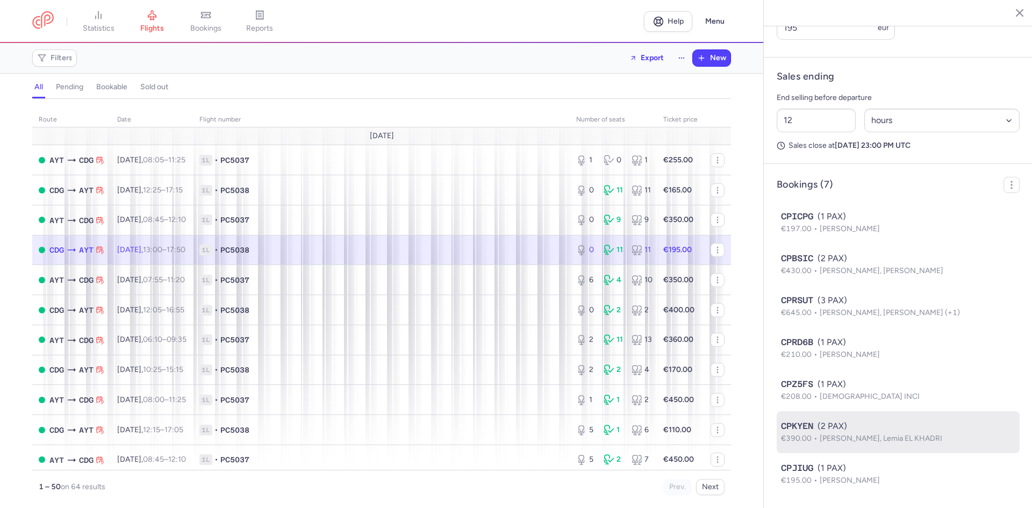
click at [872, 434] on span "Tariq NOUI, Lemia EL KHADRI" at bounding box center [881, 438] width 123 height 9
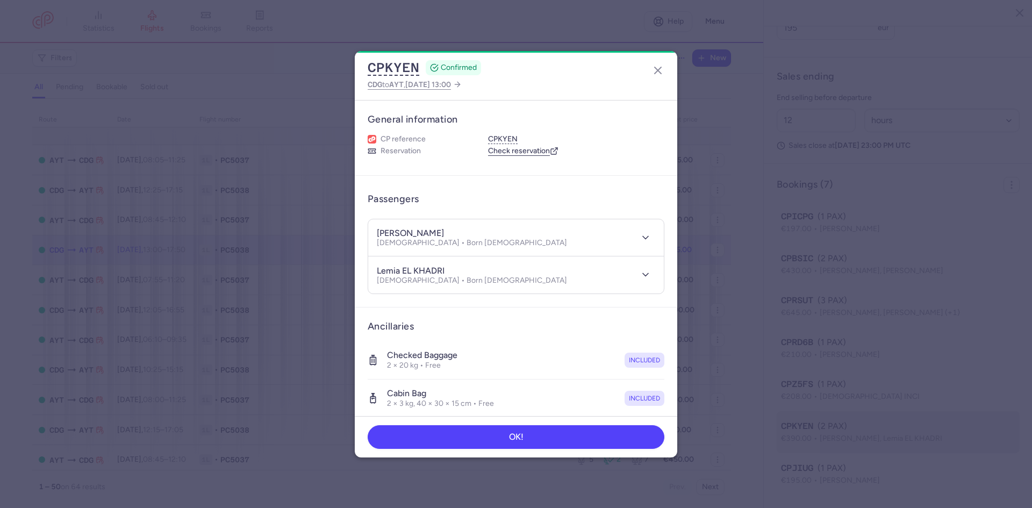
scroll to position [513, 0]
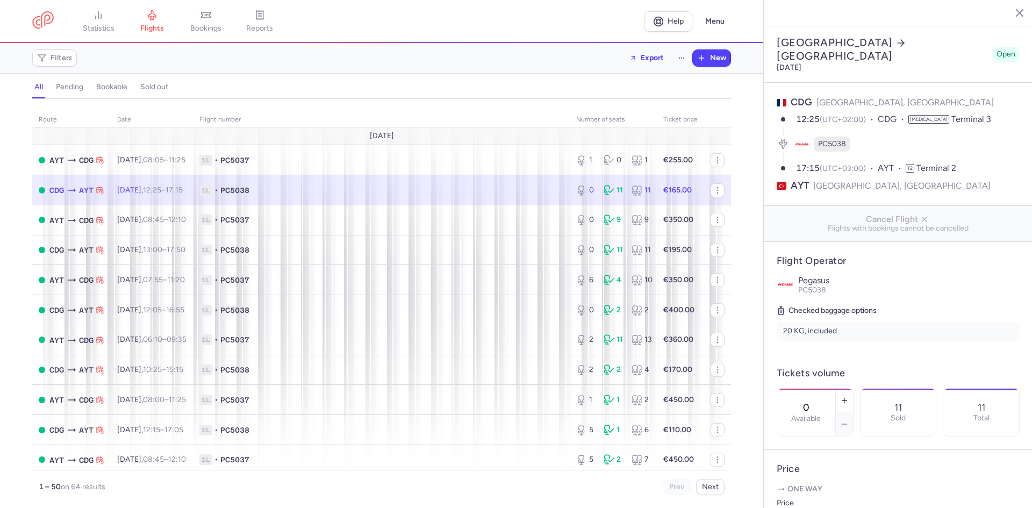
select select "hours"
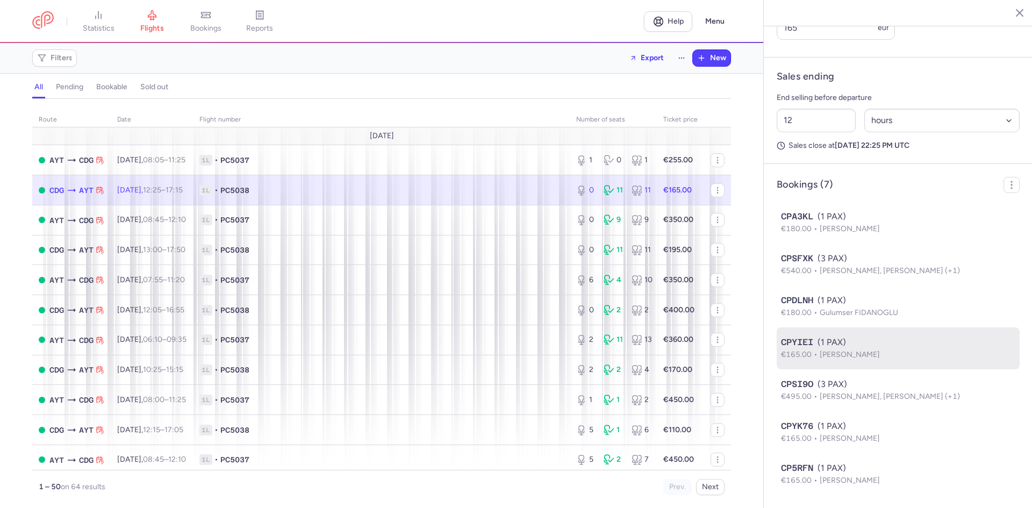
click at [876, 360] on p "€165.00 [PERSON_NAME]" at bounding box center [898, 355] width 234 height 12
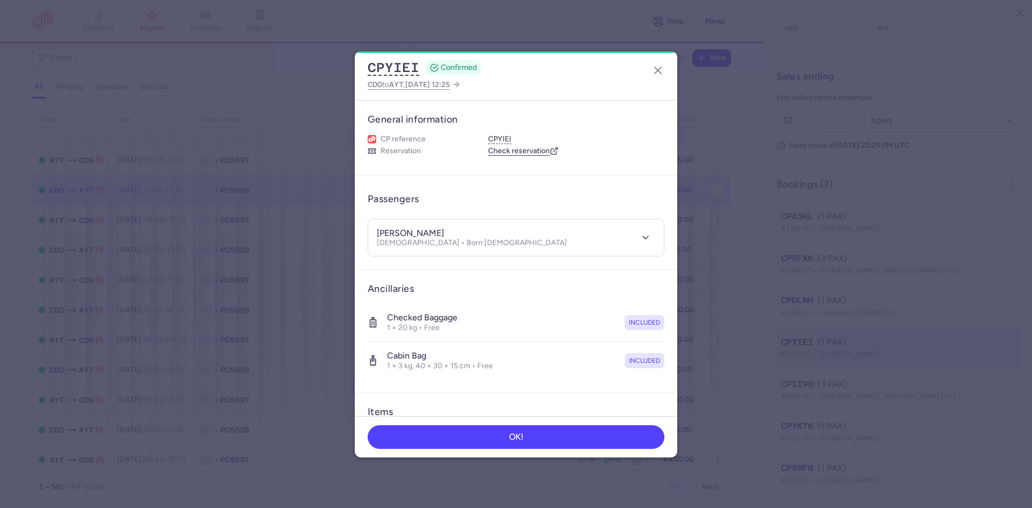
scroll to position [513, 0]
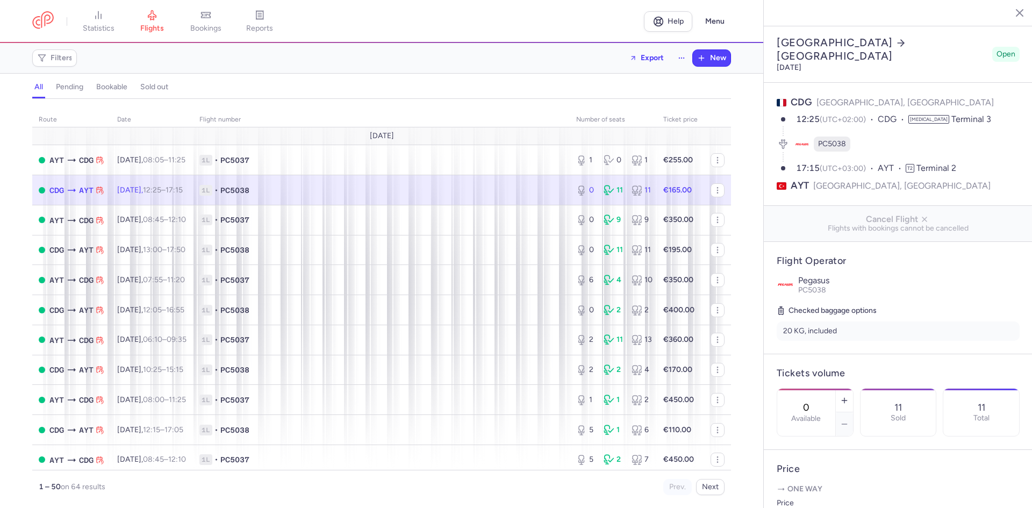
select select "hours"
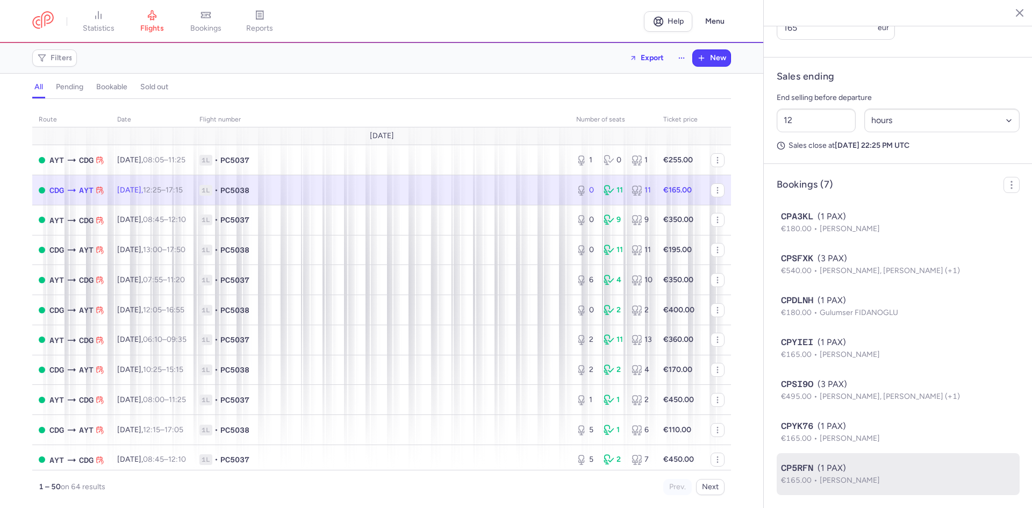
click at [860, 484] on span "[PERSON_NAME]" at bounding box center [850, 480] width 60 height 9
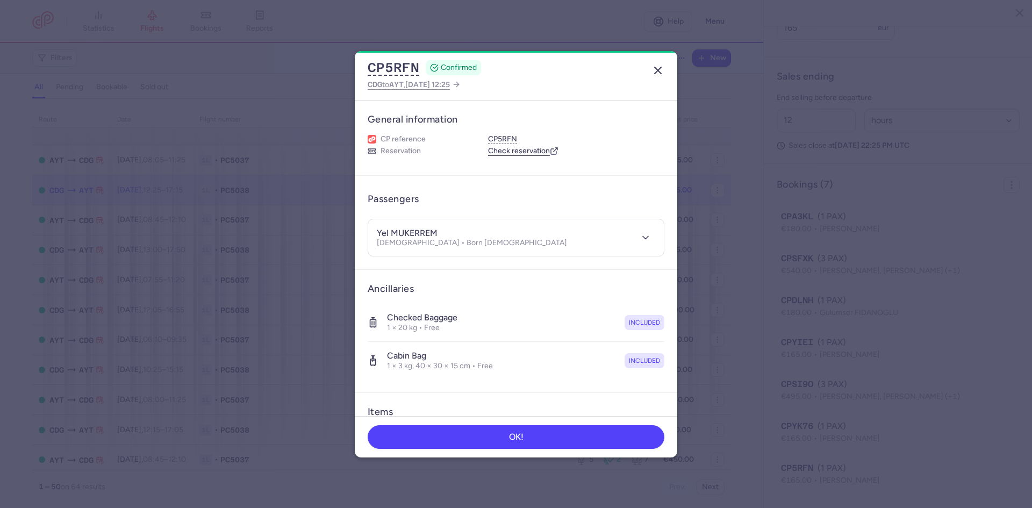
click at [658, 68] on icon "button" at bounding box center [657, 70] width 13 height 13
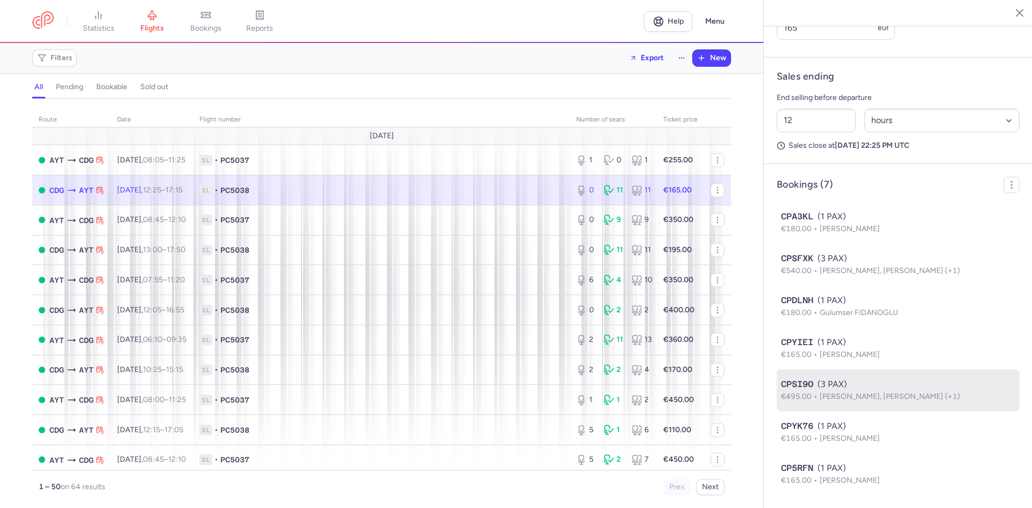
click at [921, 393] on span "[PERSON_NAME], [PERSON_NAME] (+1)" at bounding box center [890, 396] width 140 height 9
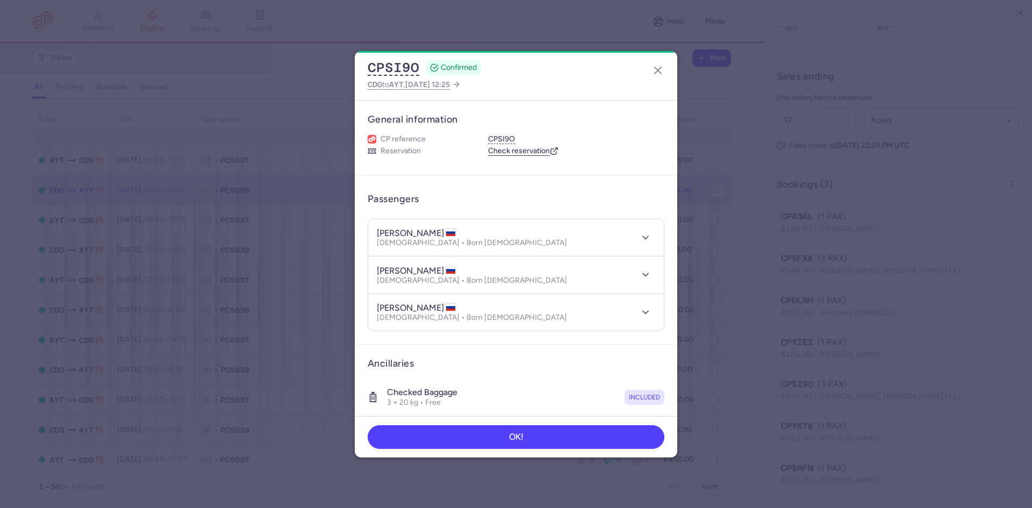
scroll to position [513, 0]
